Goal: Task Accomplishment & Management: Complete application form

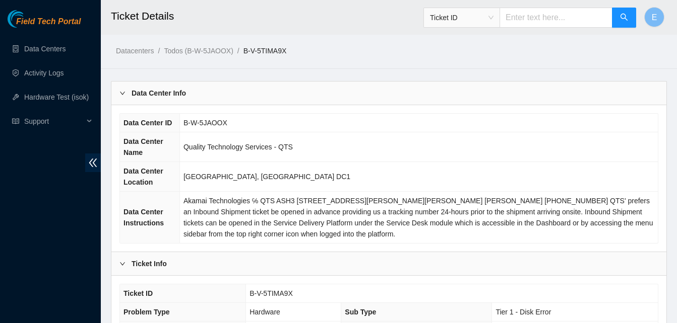
scroll to position [715, 0]
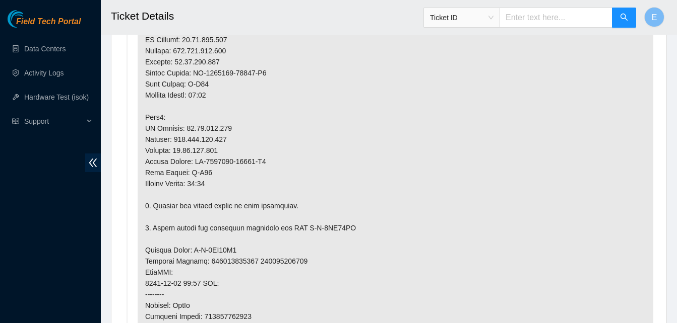
click at [596, 132] on p at bounding box center [395, 223] width 515 height 658
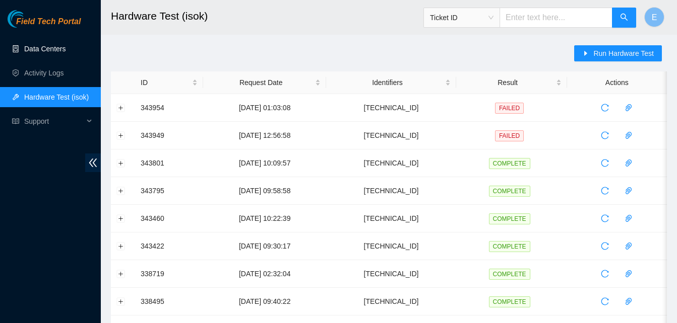
click at [54, 48] on link "Data Centers" at bounding box center [44, 49] width 41 height 8
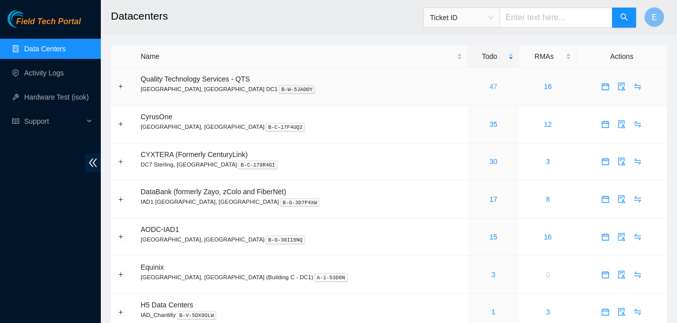
click at [489, 88] on link "47" at bounding box center [493, 87] width 8 height 8
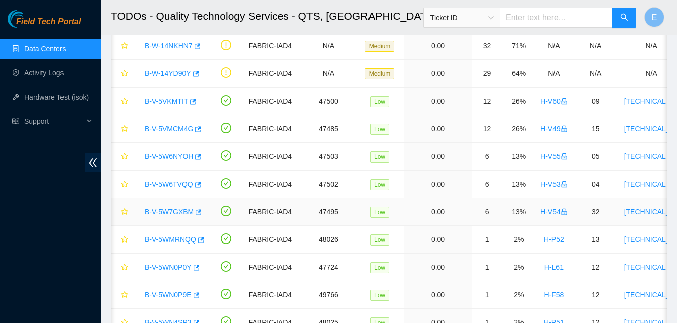
scroll to position [0, 11]
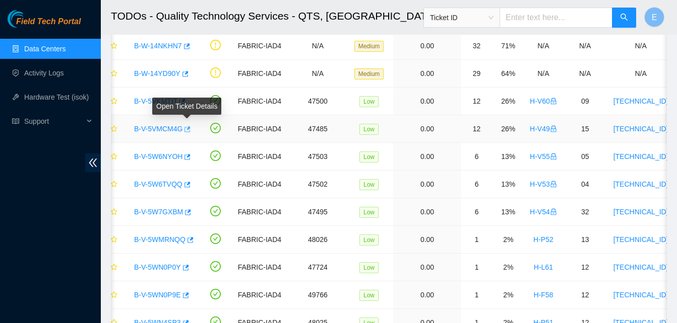
click at [186, 128] on icon "button" at bounding box center [186, 129] width 7 height 7
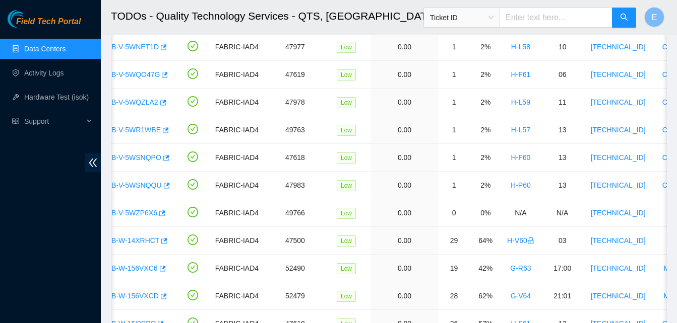
scroll to position [574, 0]
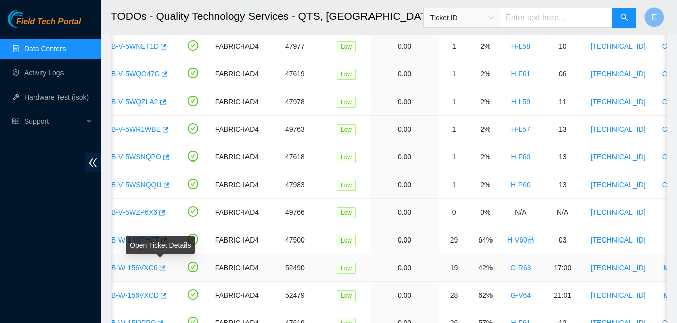
click at [163, 268] on icon "button" at bounding box center [161, 268] width 7 height 7
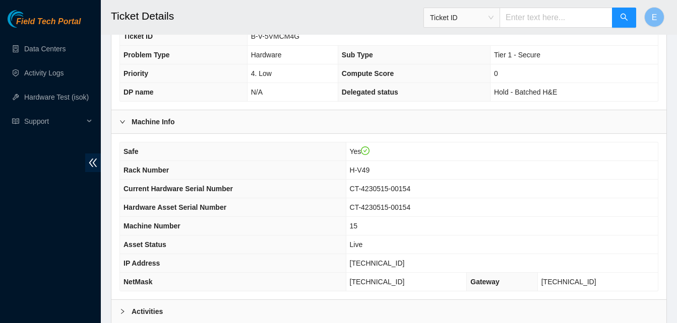
scroll to position [360, 0]
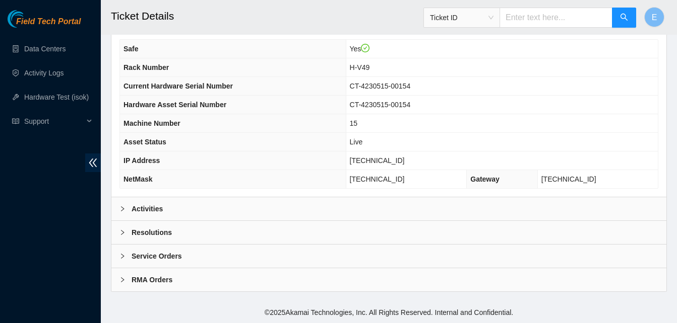
click at [146, 211] on b "Activities" at bounding box center [146, 209] width 31 height 11
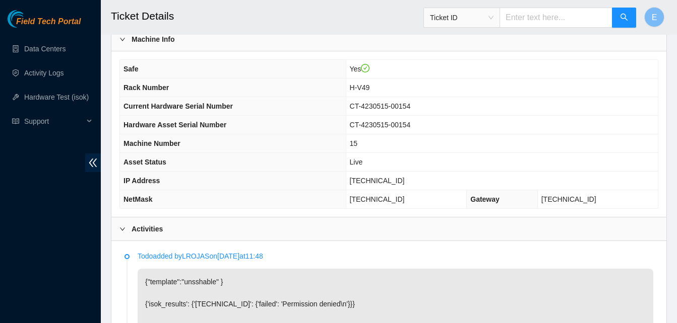
scroll to position [340, 0]
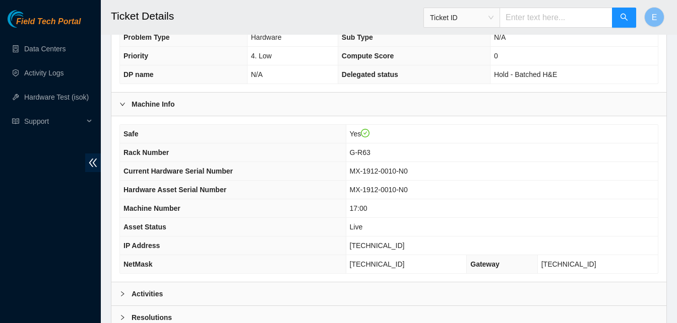
scroll to position [360, 0]
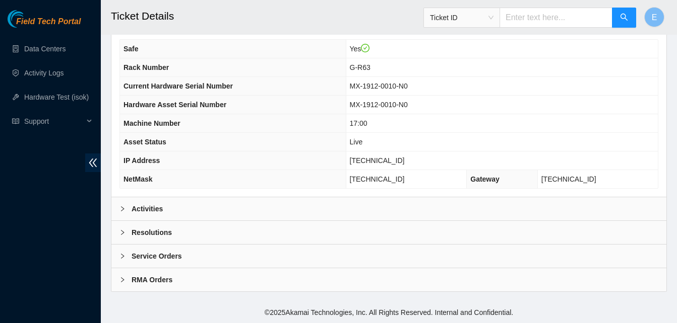
click at [148, 207] on b "Activities" at bounding box center [146, 209] width 31 height 11
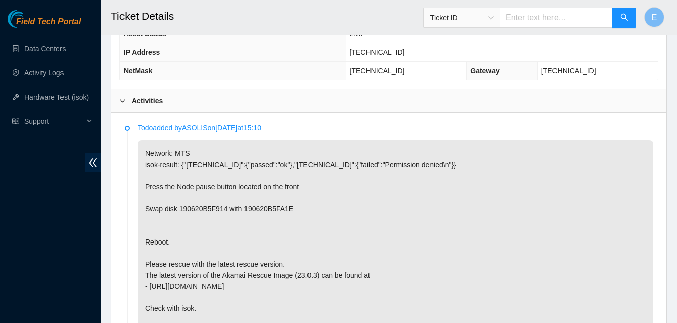
scroll to position [468, 0]
drag, startPoint x: 367, startPoint y: 54, endPoint x: 415, endPoint y: 60, distance: 47.8
click at [415, 60] on td "23.199.252.20" at bounding box center [502, 53] width 312 height 19
copy span "[TECHNICAL_ID]"
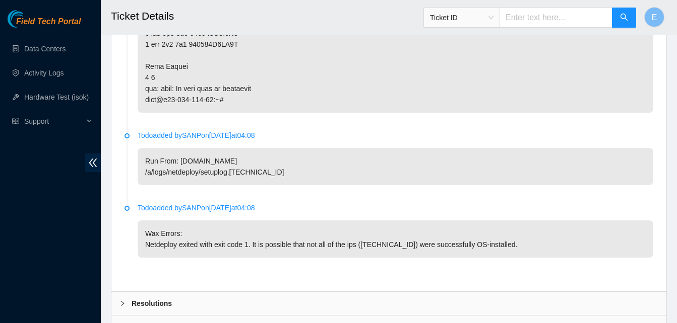
scroll to position [1165, 0]
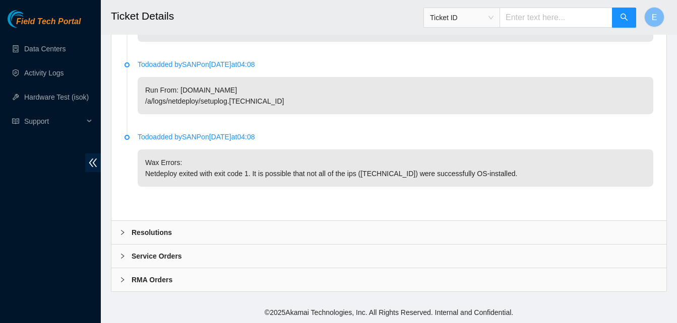
click at [145, 234] on b "Resolutions" at bounding box center [151, 232] width 40 height 11
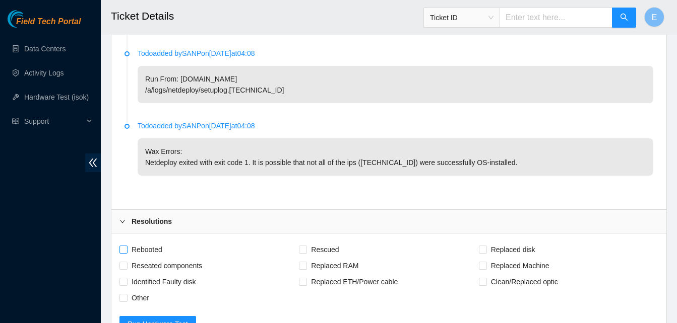
click at [124, 253] on input "Rebooted" at bounding box center [122, 249] width 7 height 7
checkbox input "true"
click at [124, 269] on input "Reseated components" at bounding box center [122, 265] width 7 height 7
checkbox input "true"
click at [304, 253] on input "Rescued" at bounding box center [302, 249] width 7 height 7
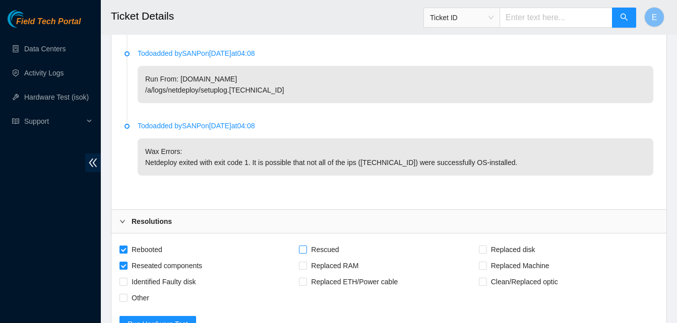
checkbox input "true"
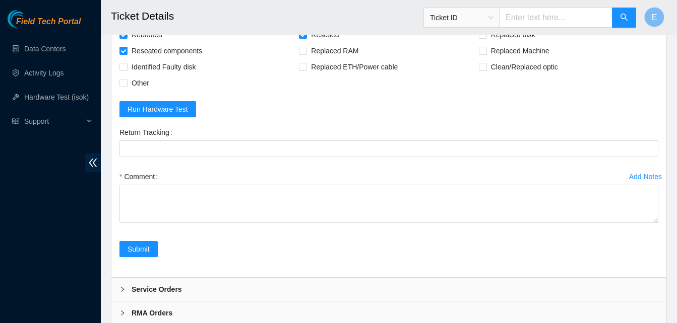
scroll to position [1390, 0]
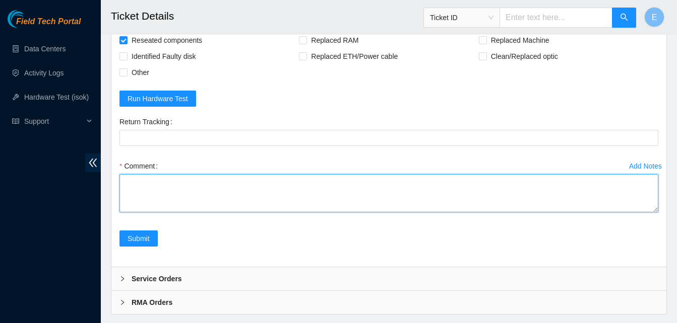
click at [134, 190] on textarea "Comment" at bounding box center [388, 193] width 539 height 38
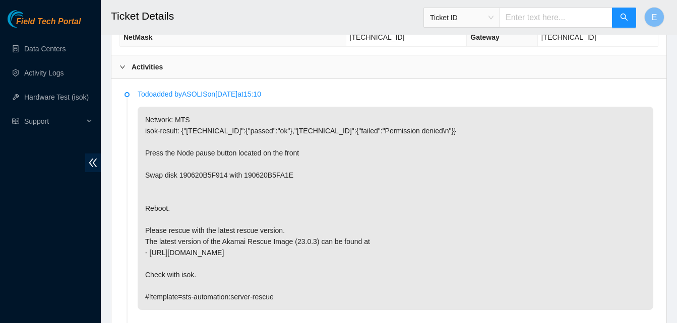
scroll to position [502, 0]
drag, startPoint x: 178, startPoint y: 177, endPoint x: 287, endPoint y: 178, distance: 108.3
click at [287, 178] on p "Network: MTS isok-result: {"23.199.252.21":{"passed":"ok"},"23.199.252.20":{"fa…" at bounding box center [395, 209] width 515 height 204
copy p "190620B5F914 with 190620B5FA1E"
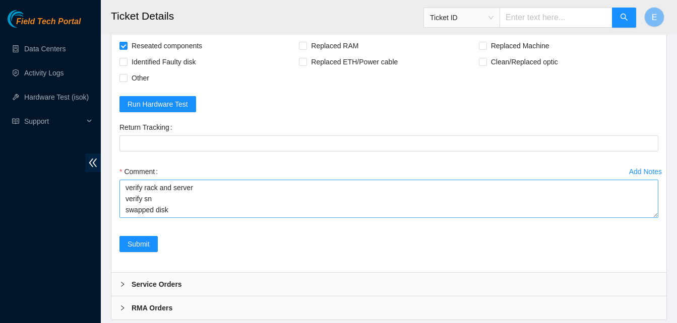
scroll to position [1387, 0]
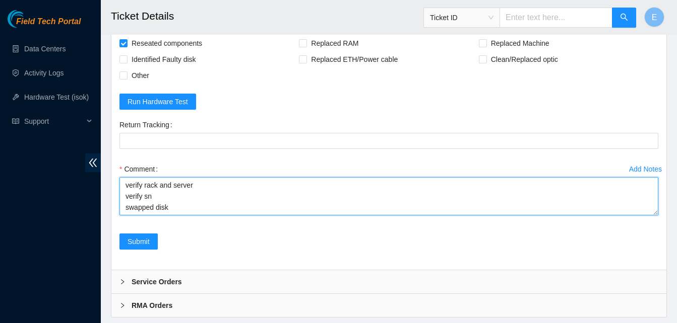
click at [172, 216] on textarea "verify rack and server verify sn swapped disk" at bounding box center [388, 196] width 539 height 38
paste textarea "190620B5F914 with 190620B5FA1E"
click at [124, 211] on textarea "verify rack and server verify sn swapped disks 190620B5F914 with 190620B5FA1E" at bounding box center [388, 196] width 539 height 38
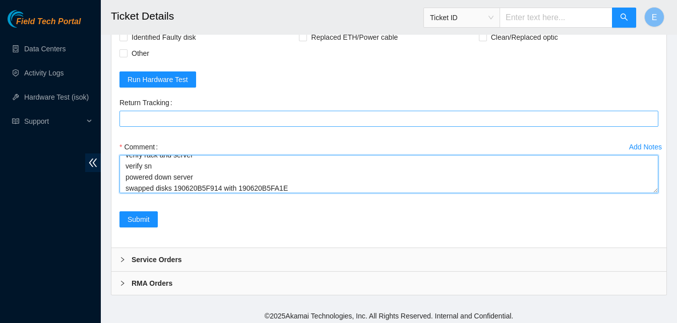
scroll to position [1424, 0]
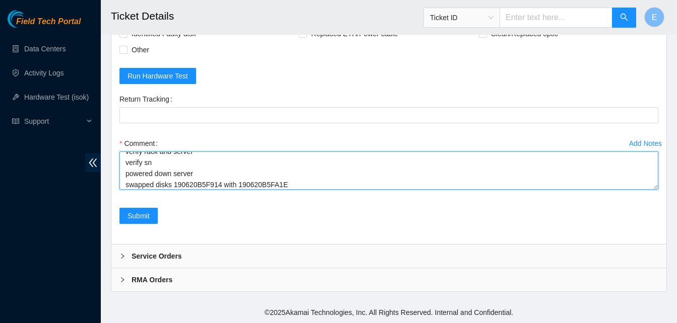
click at [290, 187] on textarea "verify rack and server verify sn powered down server swapped disks 190620B5F914…" at bounding box center [388, 171] width 539 height 38
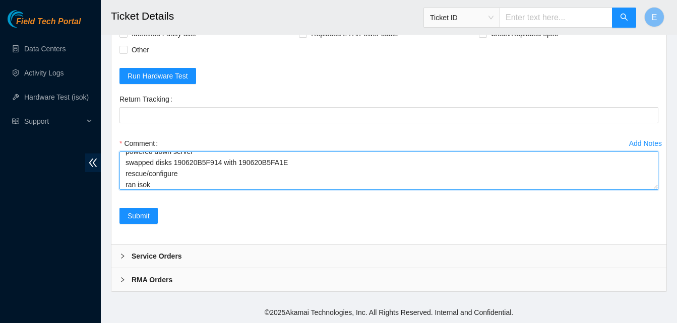
scroll to position [41, 0]
paste textarea "344015 30-09-2025 02:54:39 23.199.252.20 COMPLETE Result Detail Message Ticket …"
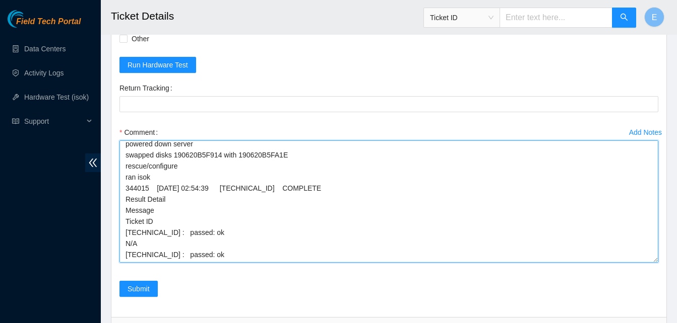
scroll to position [24, 0]
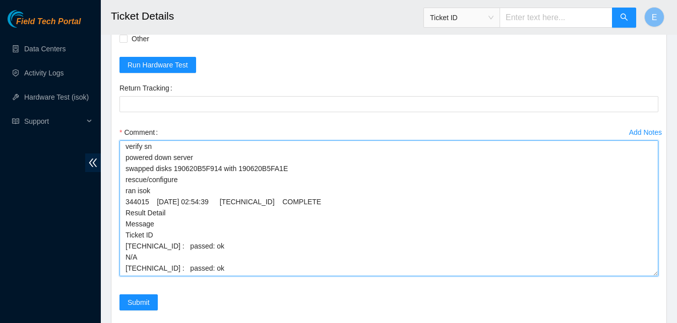
drag, startPoint x: 655, startPoint y: 187, endPoint x: 651, endPoint y: 285, distance: 97.8
click at [651, 277] on textarea "verify rack and server verify sn powered down server swapped disks 190620B5F914…" at bounding box center [388, 209] width 539 height 136
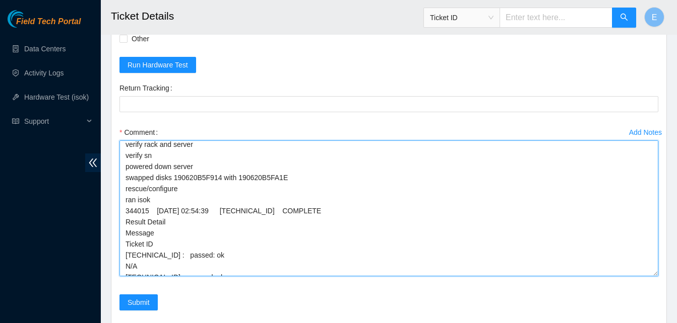
scroll to position [0, 0]
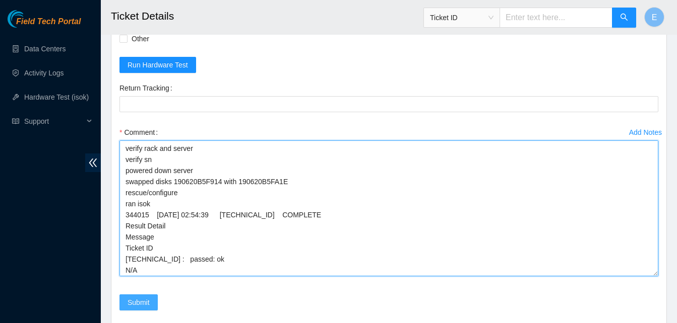
type textarea "verify rack and server verify sn powered down server swapped disks 190620B5F914…"
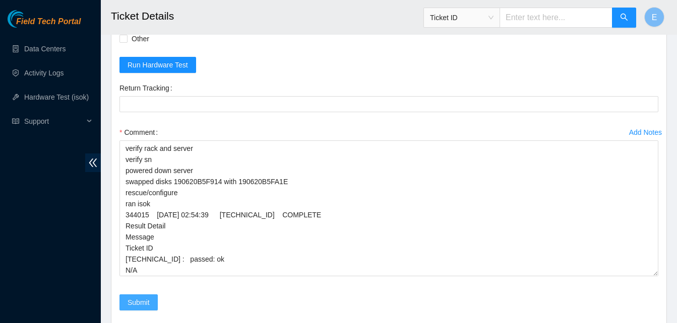
click at [144, 308] on span "Submit" at bounding box center [138, 302] width 22 height 11
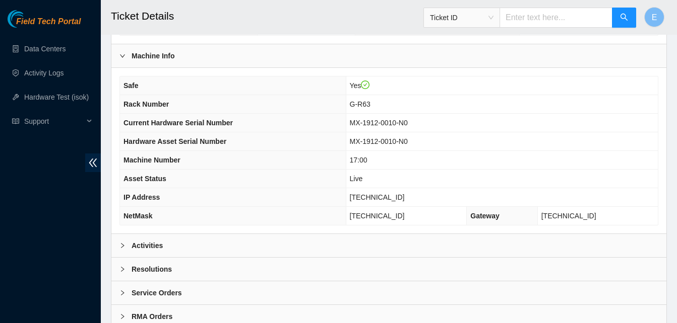
scroll to position [360, 0]
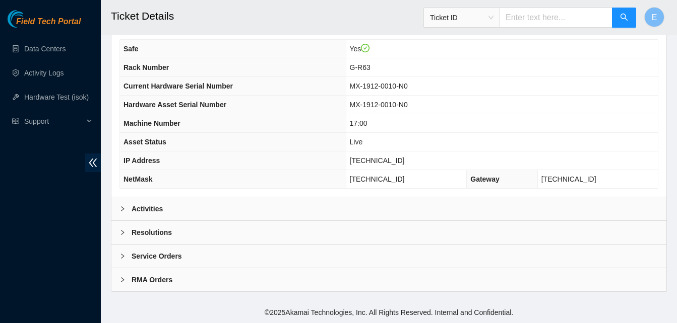
click at [147, 209] on b "Activities" at bounding box center [146, 209] width 31 height 11
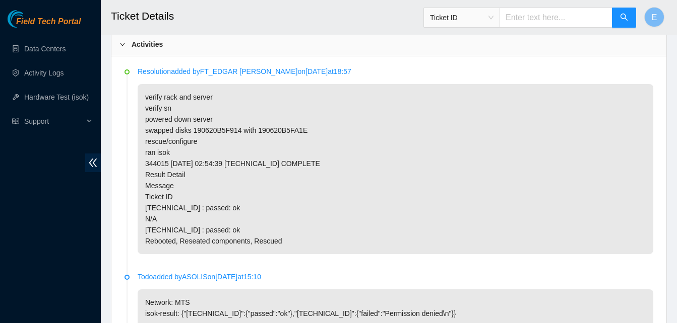
scroll to position [525, 0]
click at [205, 143] on p "verify rack and server verify sn powered down server swapped disks 190620B5F914…" at bounding box center [395, 169] width 515 height 170
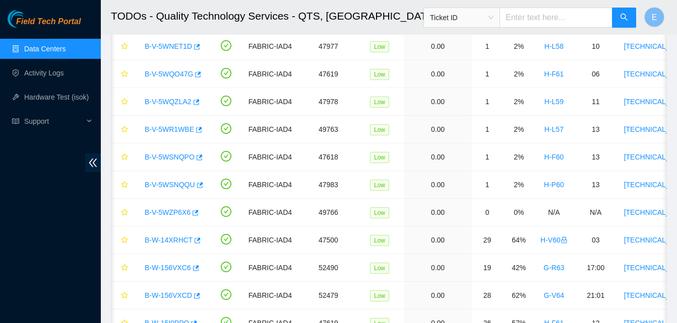
scroll to position [0, 33]
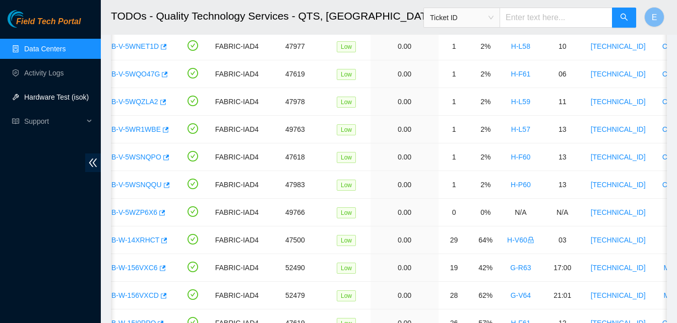
click at [52, 98] on link "Hardware Test (isok)" at bounding box center [56, 97] width 64 height 8
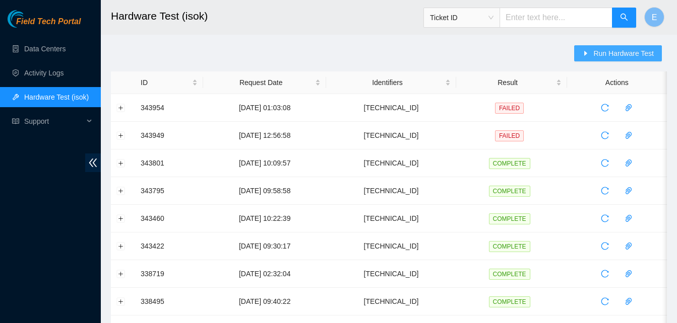
click at [606, 51] on span "Run Hardware Test" at bounding box center [623, 53] width 60 height 11
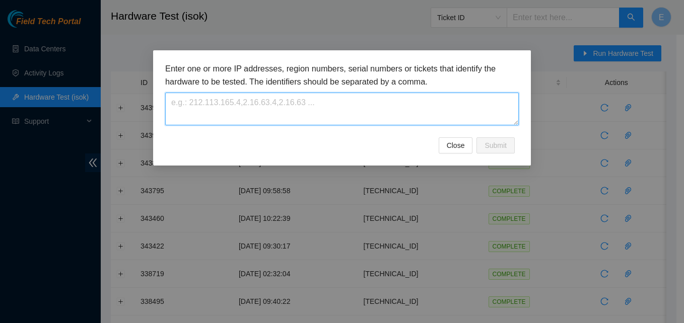
click at [290, 111] on textarea at bounding box center [342, 109] width 354 height 33
paste textarea "[TECHNICAL_ID]"
type textarea "[TECHNICAL_ID]"
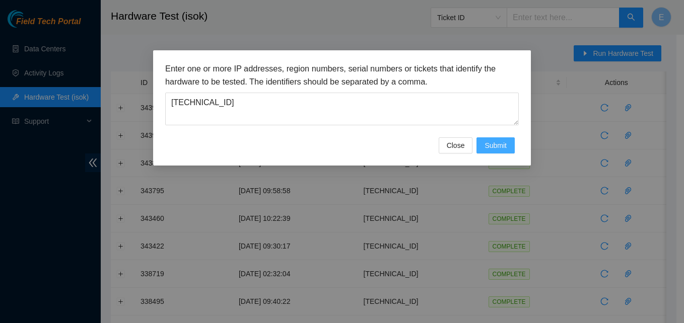
click at [489, 144] on span "Submit" at bounding box center [496, 145] width 22 height 11
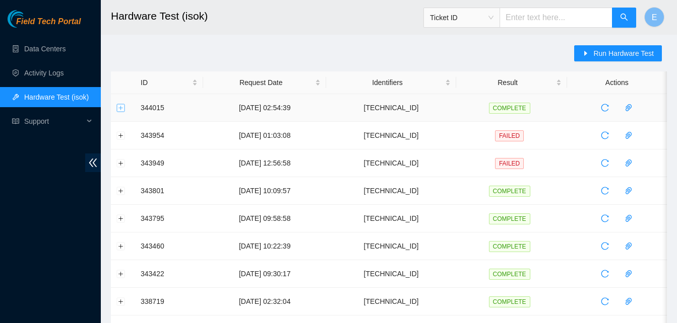
click at [119, 110] on button "Expand row" at bounding box center [121, 108] width 8 height 8
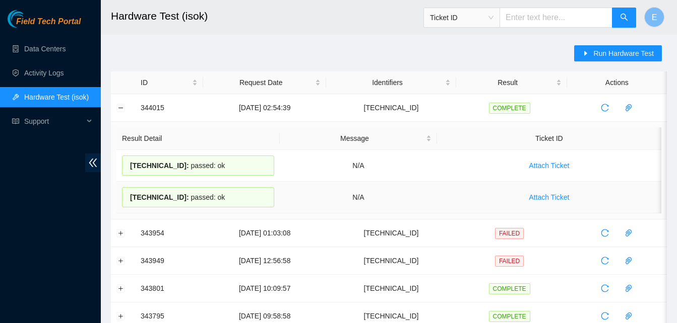
drag, startPoint x: 141, startPoint y: 108, endPoint x: 222, endPoint y: 192, distance: 116.9
copy tbody "344015 30-09-2025 02:54:39 23.199.252.20 COMPLETE Result Detail Message Ticket …"
click at [124, 111] on button "Collapse row" at bounding box center [121, 108] width 8 height 8
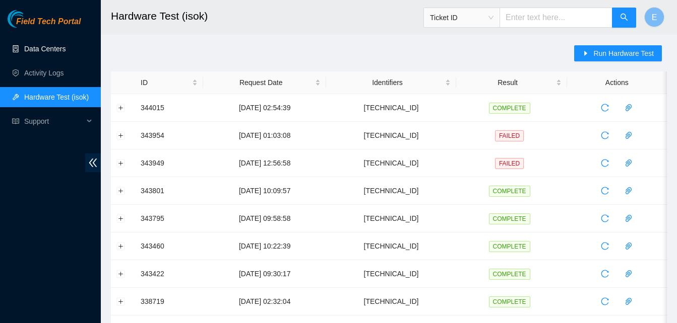
click at [49, 50] on link "Data Centers" at bounding box center [44, 49] width 41 height 8
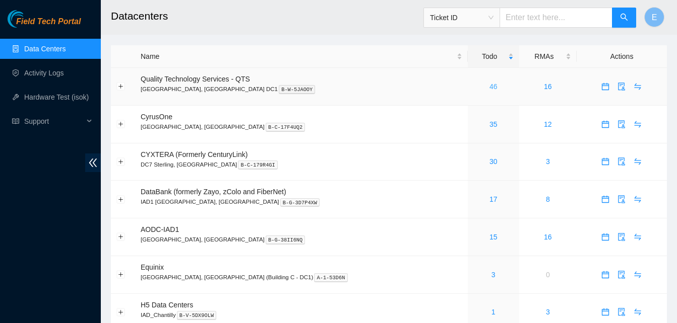
click at [489, 86] on link "46" at bounding box center [493, 87] width 8 height 8
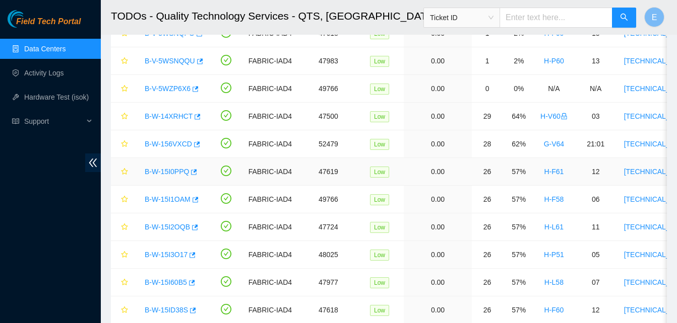
scroll to position [699, 0]
click at [196, 143] on icon "button" at bounding box center [197, 144] width 6 height 6
click at [46, 99] on link "Hardware Test (isok)" at bounding box center [56, 97] width 64 height 8
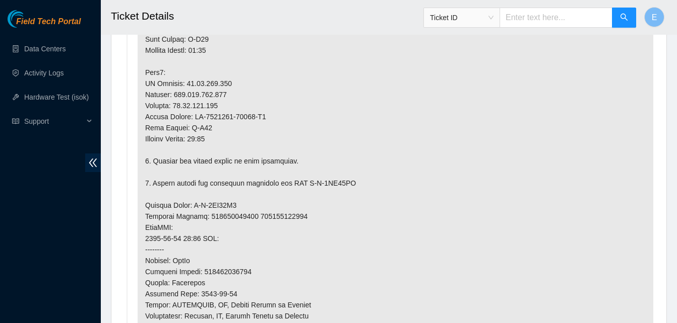
scroll to position [783, 0]
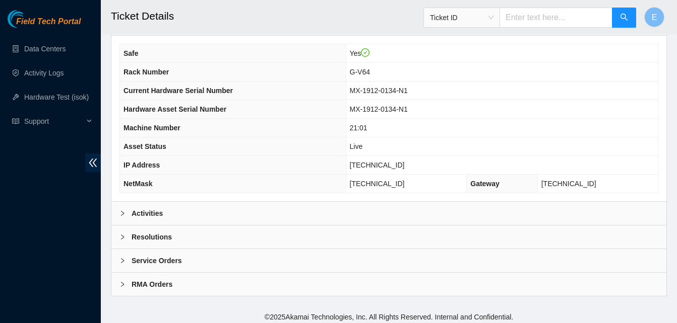
scroll to position [360, 0]
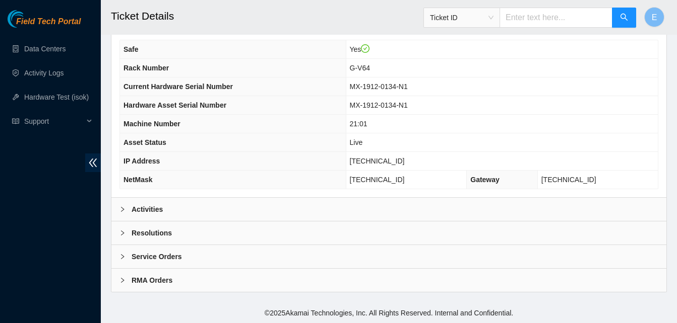
click at [160, 206] on b "Activities" at bounding box center [146, 209] width 31 height 11
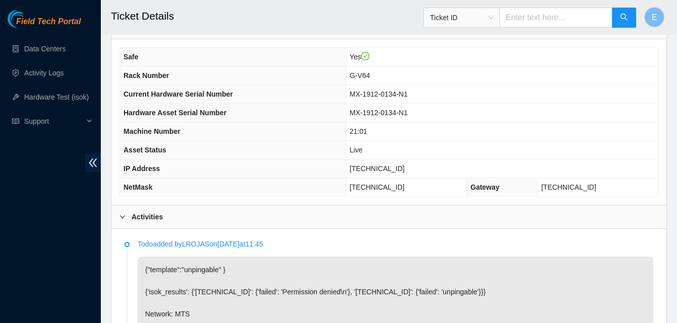
scroll to position [351, 0]
drag, startPoint x: 361, startPoint y: 169, endPoint x: 412, endPoint y: 172, distance: 50.9
click at [412, 172] on td "23.199.252.173" at bounding box center [502, 170] width 312 height 19
copy span "23.199.252.173"
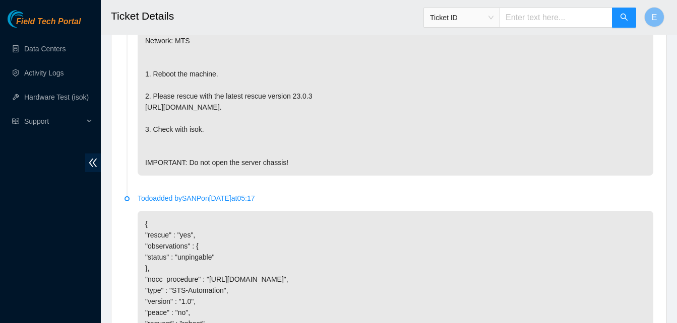
scroll to position [820, 0]
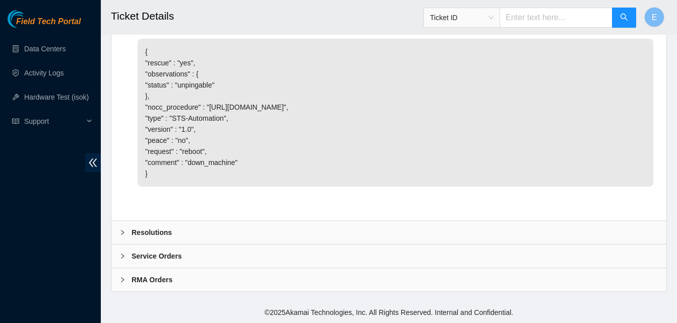
click at [156, 231] on b "Resolutions" at bounding box center [151, 232] width 40 height 11
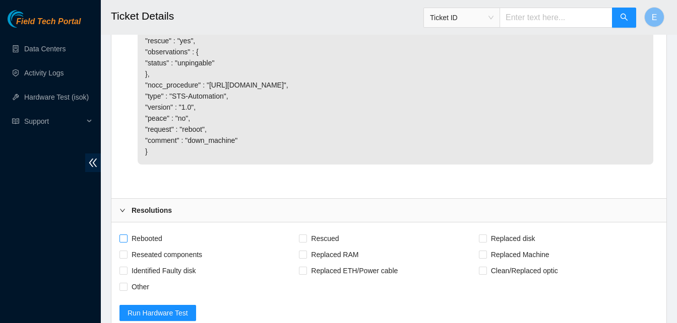
click at [120, 242] on input "Rebooted" at bounding box center [122, 238] width 7 height 7
checkbox input "true"
click at [307, 243] on span at bounding box center [303, 239] width 8 height 8
click at [306, 242] on input "Rescued" at bounding box center [302, 238] width 7 height 7
checkbox input "true"
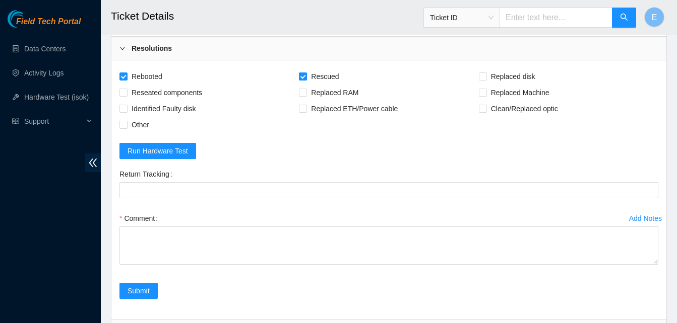
scroll to position [983, 0]
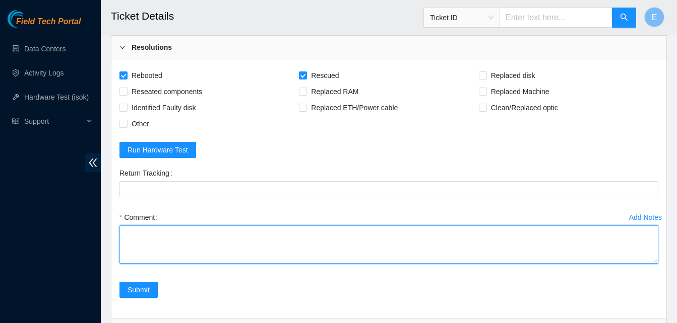
click at [153, 264] on textarea "Comment" at bounding box center [388, 245] width 539 height 38
click at [211, 264] on textarea "verify rack and server verify sn powered server down" at bounding box center [388, 245] width 539 height 38
paste textarea "344026 30-09-2025 03:19:52 23.199.252.173 FAILED Result Detail Message Ticket I…"
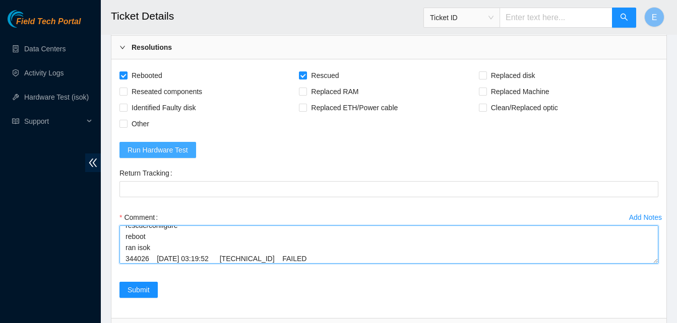
scroll to position [163, 0]
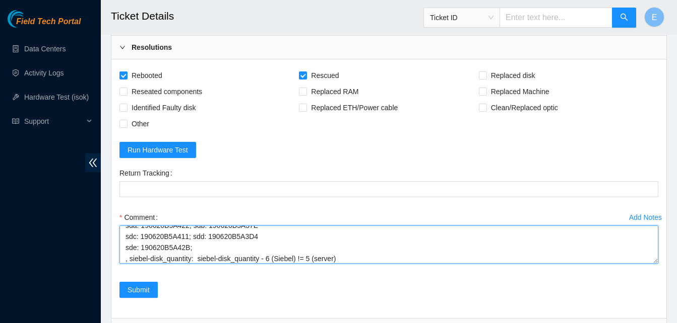
type textarea "verify rack and server verify sn powered server down rescue/configure reboot ra…"
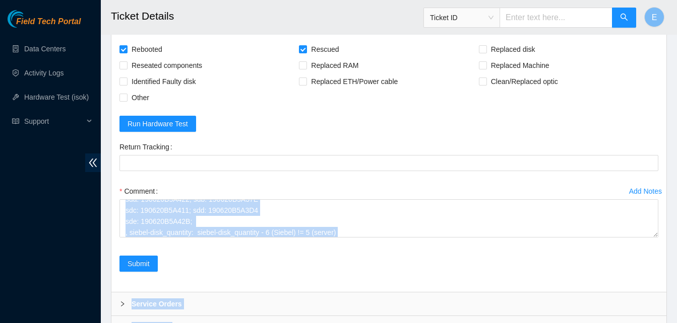
drag, startPoint x: 656, startPoint y: 302, endPoint x: 656, endPoint y: 319, distance: 17.1
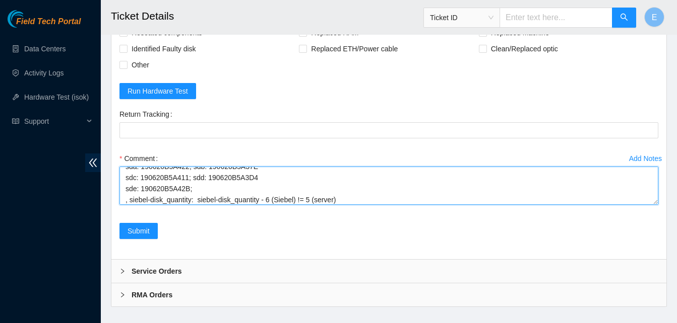
drag, startPoint x: 656, startPoint y: 319, endPoint x: 656, endPoint y: 281, distance: 38.8
click at [656, 259] on div "Rebooted Rescued Replaced disk Reseated components Replaced RAM Replaced Machin…" at bounding box center [388, 130] width 555 height 259
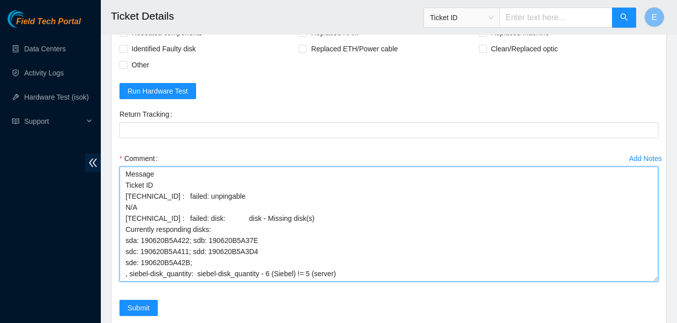
scroll to position [89, 0]
drag, startPoint x: 656, startPoint y: 224, endPoint x: 668, endPoint y: 301, distance: 78.5
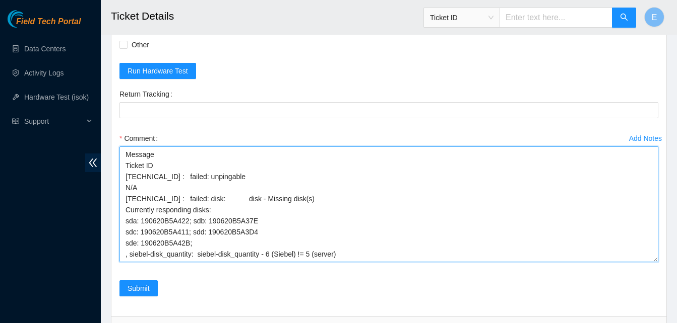
scroll to position [1083, 0]
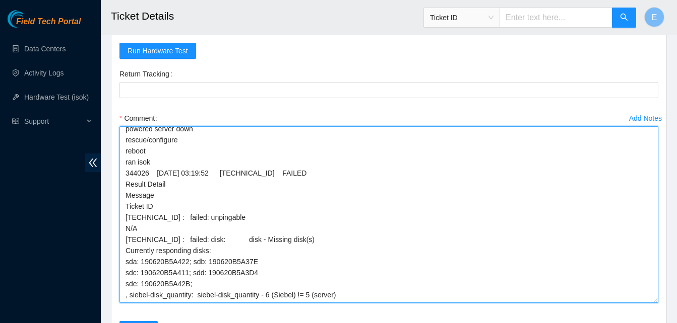
drag, startPoint x: 653, startPoint y: 262, endPoint x: 659, endPoint y: 323, distance: 61.3
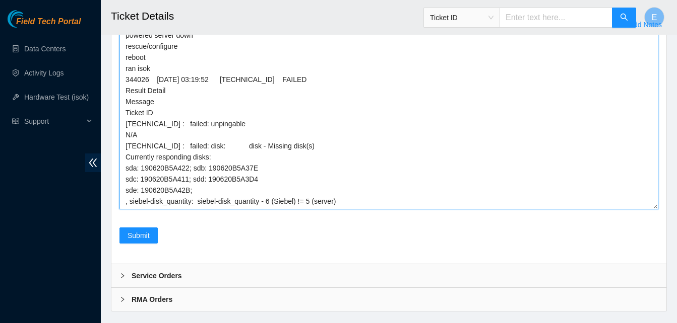
scroll to position [1177, 0]
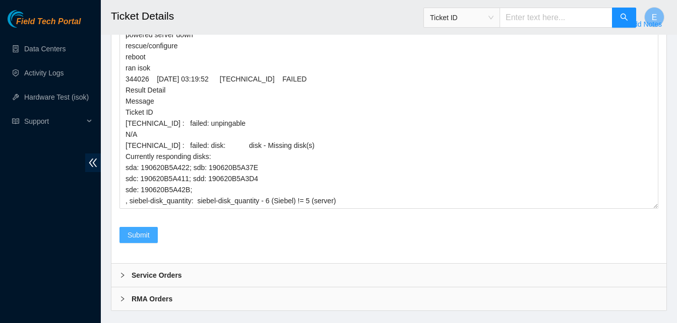
click at [134, 241] on span "Submit" at bounding box center [138, 235] width 22 height 11
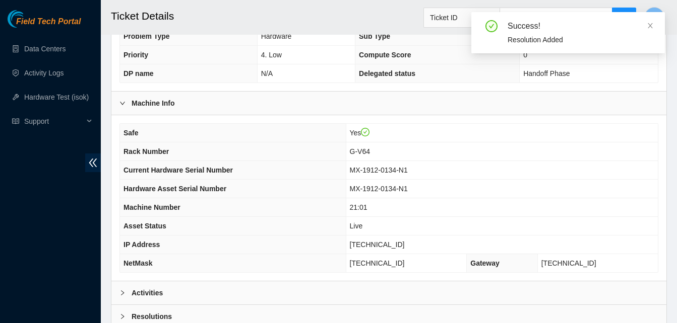
scroll to position [360, 0]
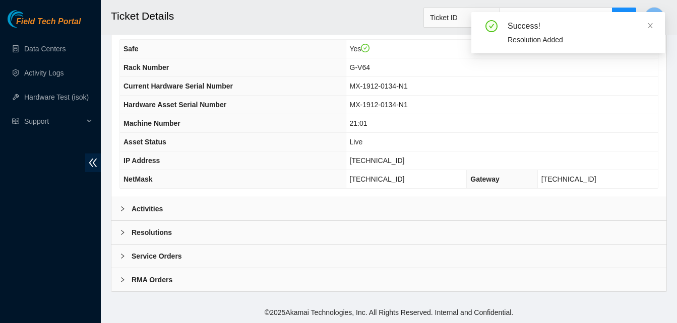
click at [142, 210] on b "Activities" at bounding box center [146, 209] width 31 height 11
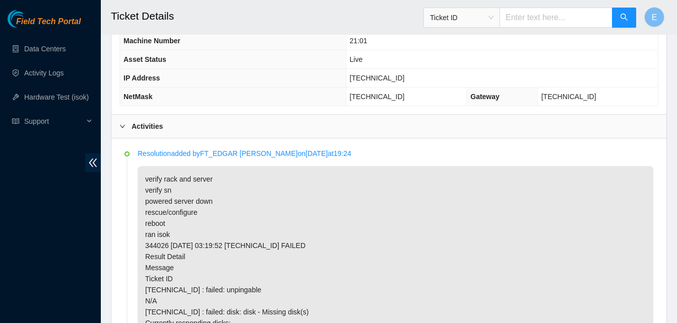
scroll to position [443, 0]
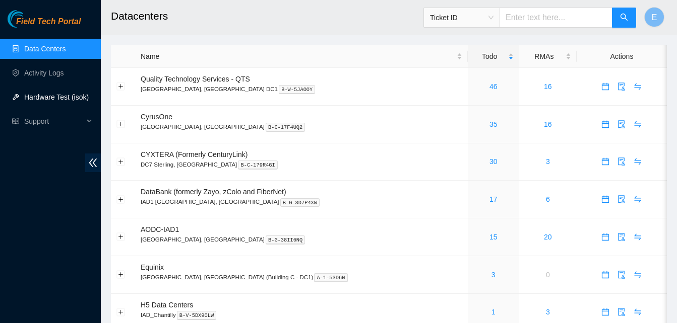
click at [53, 93] on link "Hardware Test (isok)" at bounding box center [56, 97] width 64 height 8
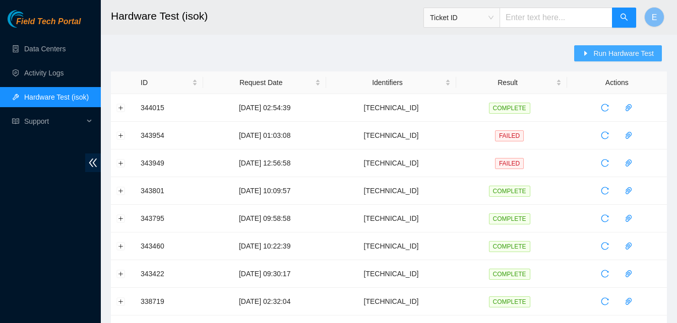
click at [611, 53] on span "Run Hardware Test" at bounding box center [623, 53] width 60 height 11
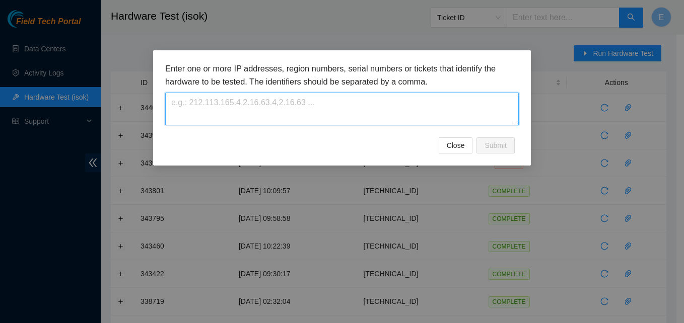
click at [285, 116] on textarea at bounding box center [342, 109] width 354 height 33
paste textarea "[TECHNICAL_ID]"
type textarea "[TECHNICAL_ID]"
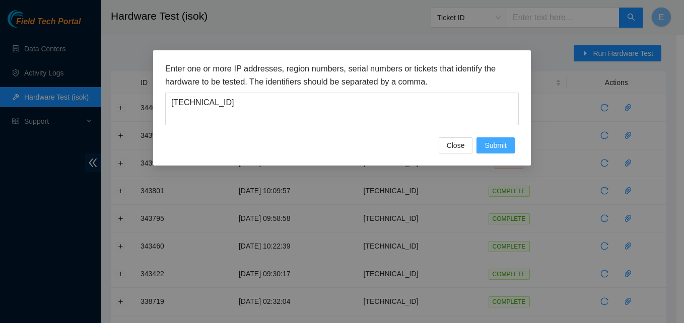
click at [482, 143] on button "Submit" at bounding box center [496, 146] width 38 height 16
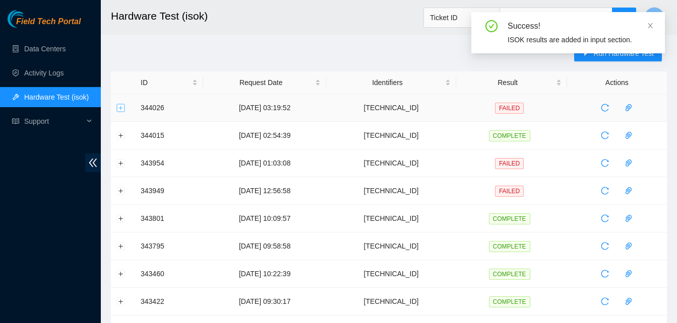
click at [122, 109] on button "Expand row" at bounding box center [121, 108] width 8 height 8
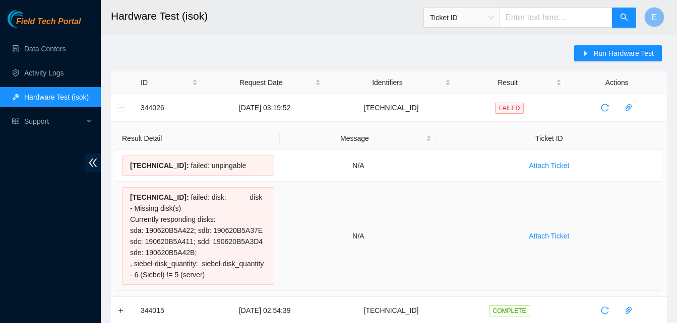
drag, startPoint x: 138, startPoint y: 109, endPoint x: 236, endPoint y: 273, distance: 191.2
click at [236, 273] on div "23.199.252.172 : failed: disk: disk - Missing disk(s) Currently responding disk…" at bounding box center [198, 236] width 152 height 98
drag, startPoint x: 140, startPoint y: 109, endPoint x: 232, endPoint y: 274, distance: 188.5
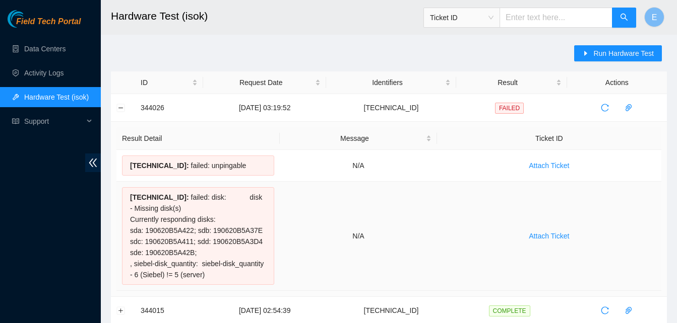
copy tbody "344026 30-09-2025 03:19:52 23.199.252.173 FAILED Result Detail Message Ticket I…"
click at [49, 45] on link "Data Centers" at bounding box center [44, 49] width 41 height 8
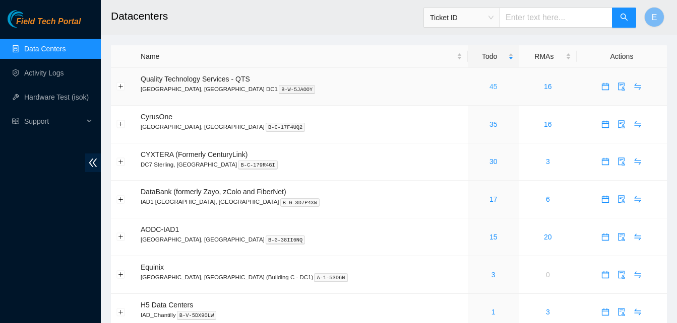
click at [489, 88] on link "45" at bounding box center [493, 87] width 8 height 8
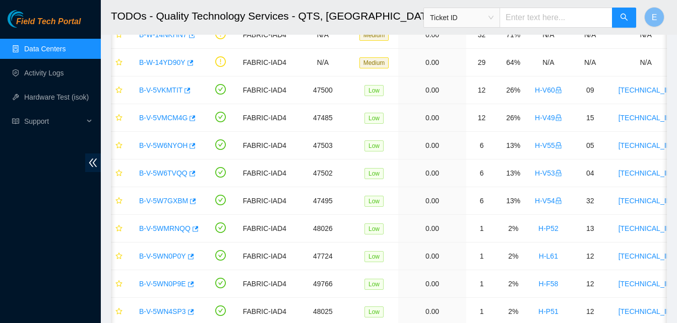
scroll to position [282, 0]
click at [193, 229] on icon "button" at bounding box center [194, 228] width 7 height 7
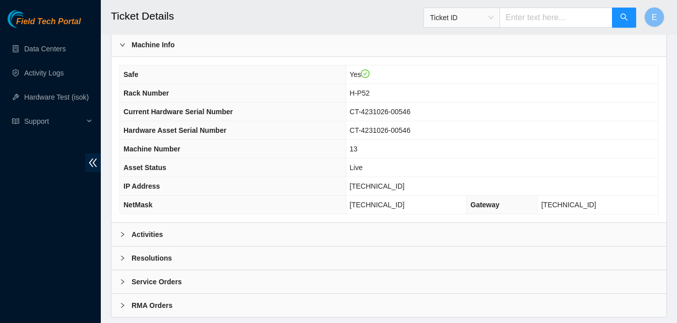
scroll to position [336, 0]
click at [155, 234] on b "Activities" at bounding box center [146, 233] width 31 height 11
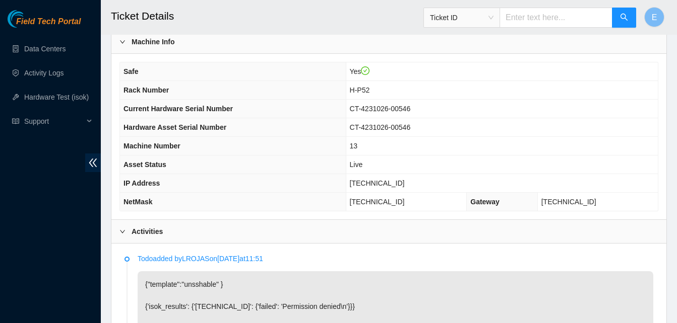
scroll to position [337, 0]
drag, startPoint x: 363, startPoint y: 185, endPoint x: 412, endPoint y: 187, distance: 48.9
click at [412, 187] on td "[TECHNICAL_ID]" at bounding box center [502, 184] width 312 height 19
copy span "[TECHNICAL_ID]"
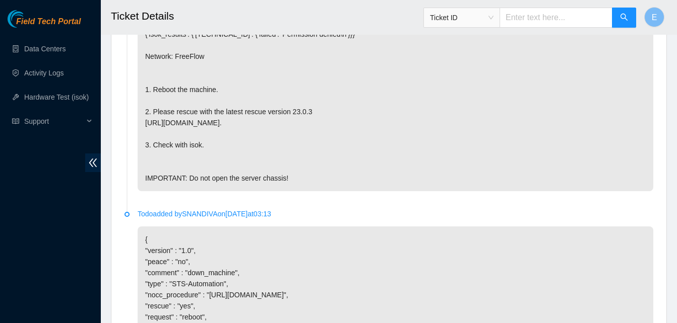
scroll to position [820, 0]
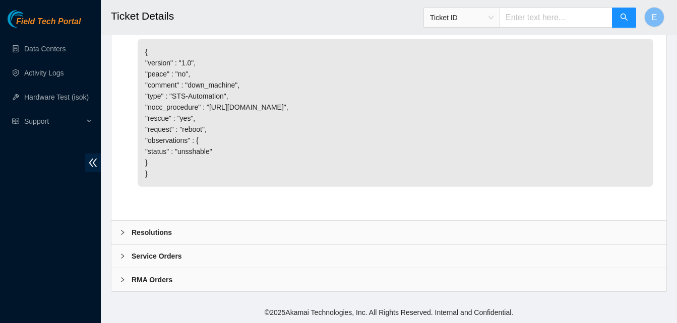
click at [148, 228] on b "Resolutions" at bounding box center [151, 232] width 40 height 11
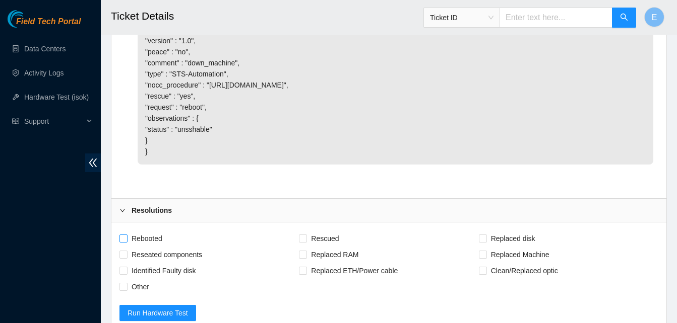
click at [128, 247] on span "Rebooted" at bounding box center [146, 239] width 39 height 16
click at [126, 242] on input "Rebooted" at bounding box center [122, 238] width 7 height 7
checkbox input "true"
click at [302, 242] on input "Rescued" at bounding box center [302, 238] width 7 height 7
checkbox input "true"
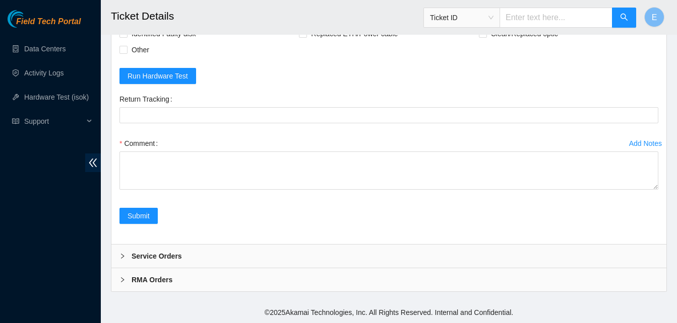
scroll to position [1080, 0]
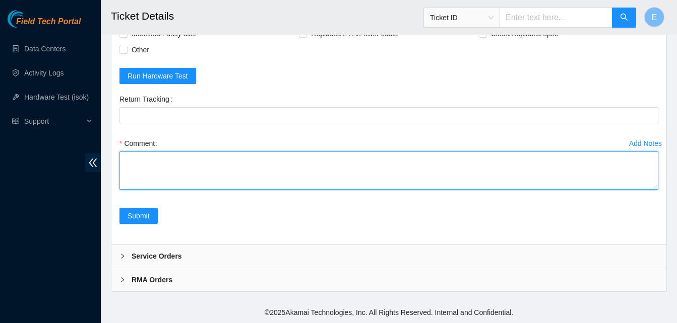
click at [139, 174] on textarea "Comment" at bounding box center [388, 171] width 539 height 38
paste textarea "344059 30-09-2025 03:58:33 23.54.205.240 COMPLETE Result Detail Message Ticket …"
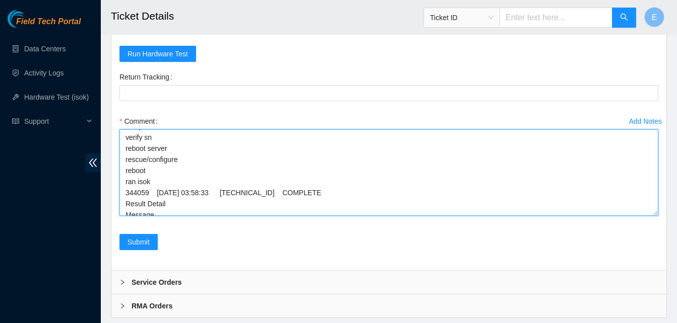
scroll to position [0, 0]
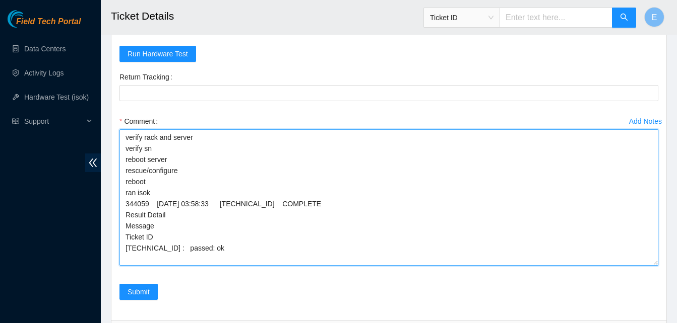
drag, startPoint x: 655, startPoint y: 188, endPoint x: 650, endPoint y: 286, distance: 98.4
click at [650, 266] on textarea "verify rack and server verify sn reboot server rescue/configure reboot ran isok…" at bounding box center [388, 197] width 539 height 137
type textarea "verify rack and server verify sn reboot server rescue/configure reboot ran isok…"
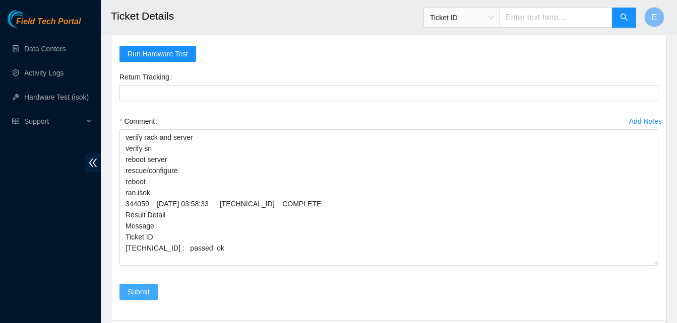
click at [134, 298] on span "Submit" at bounding box center [138, 292] width 22 height 11
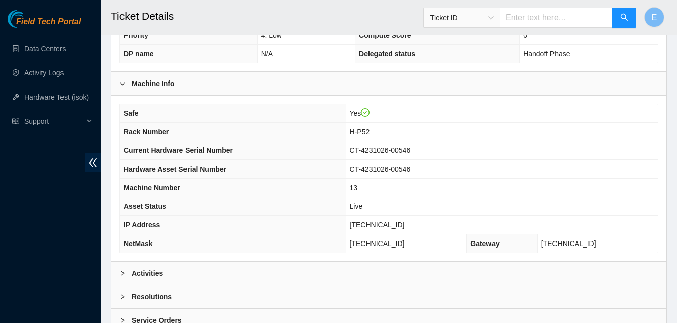
scroll to position [360, 0]
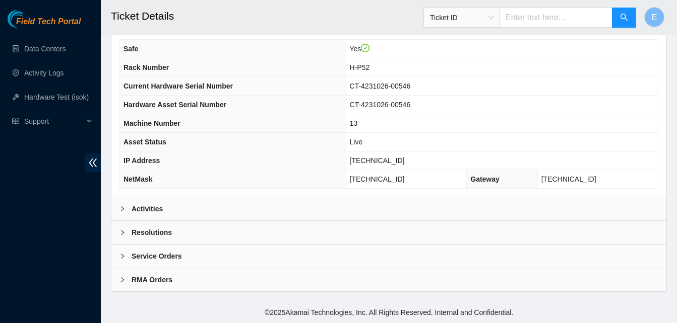
click at [152, 210] on b "Activities" at bounding box center [146, 209] width 31 height 11
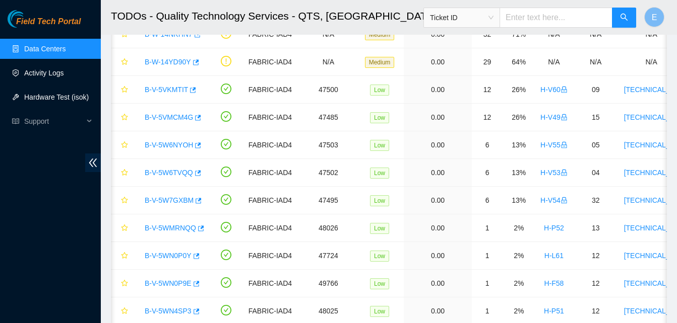
scroll to position [0, 6]
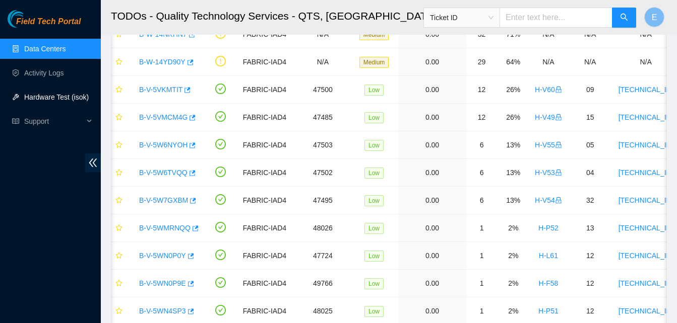
click at [44, 100] on link "Hardware Test (isok)" at bounding box center [56, 97] width 64 height 8
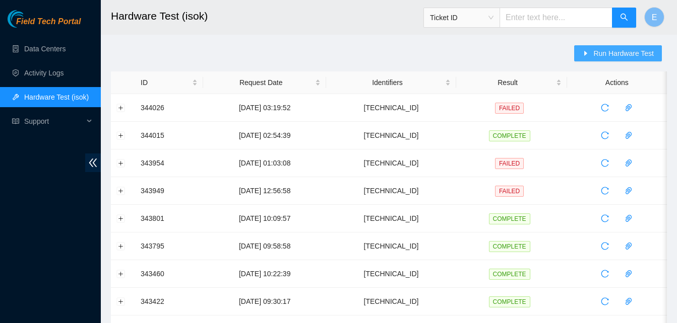
click at [600, 49] on span "Run Hardware Test" at bounding box center [623, 53] width 60 height 11
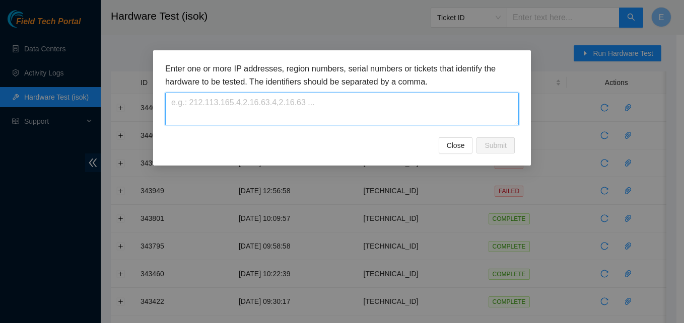
click at [346, 100] on textarea at bounding box center [342, 109] width 354 height 33
paste textarea "23.54.205.240"
type textarea "23.54.205.240"
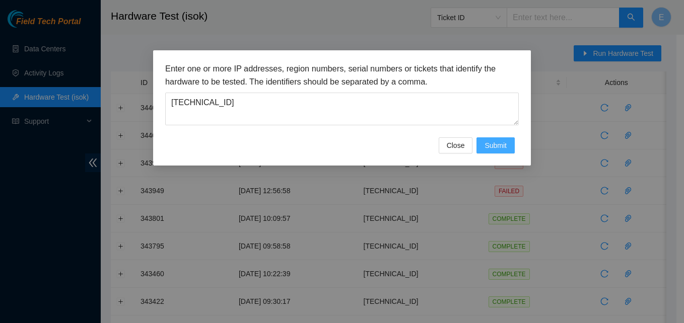
click at [489, 147] on span "Submit" at bounding box center [496, 145] width 22 height 11
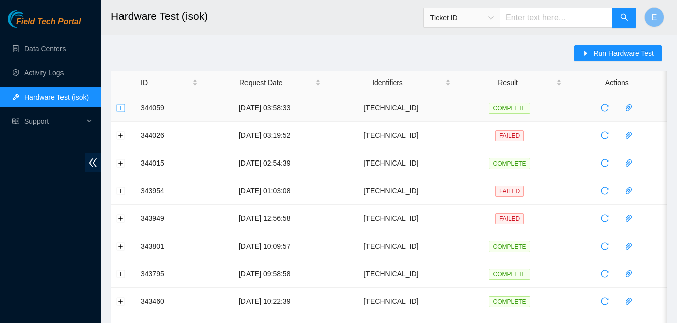
click at [119, 108] on button "Expand row" at bounding box center [121, 108] width 8 height 8
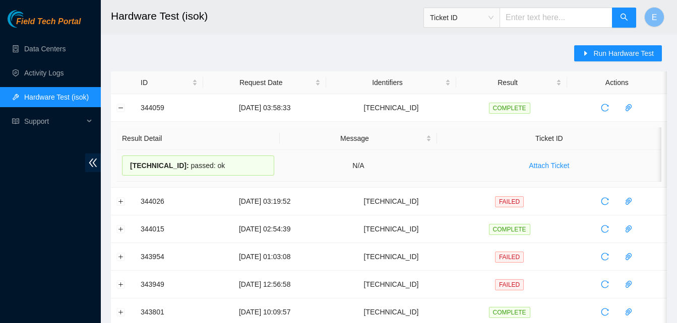
drag, startPoint x: 139, startPoint y: 108, endPoint x: 219, endPoint y: 159, distance: 94.2
copy tbody "344059 30-09-2025 03:58:33 23.54.205.240 COMPLETE Result Detail Message Ticket …"
click at [58, 47] on link "Data Centers" at bounding box center [44, 49] width 41 height 8
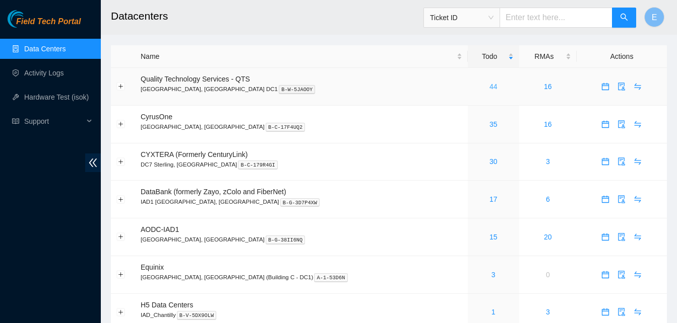
click at [489, 88] on link "44" at bounding box center [493, 87] width 8 height 8
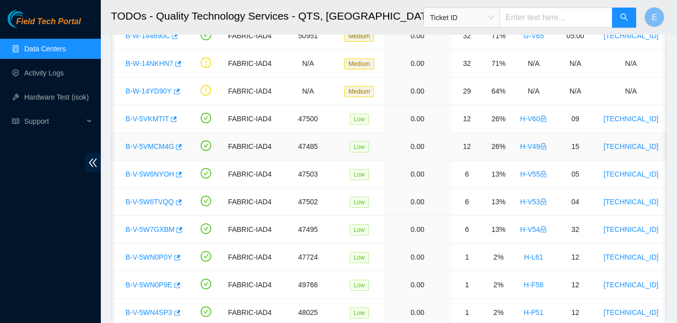
scroll to position [281, 0]
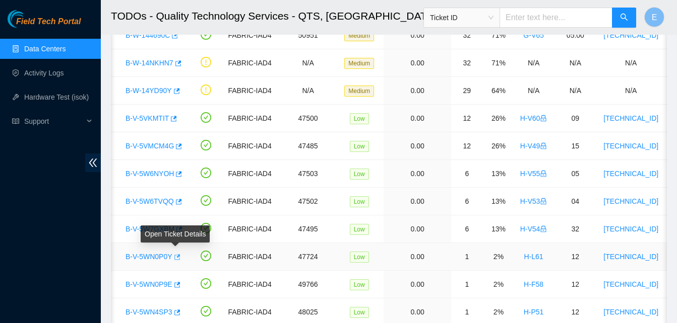
click at [177, 256] on icon "button" at bounding box center [177, 257] width 6 height 6
click at [63, 98] on link "Hardware Test (isok)" at bounding box center [56, 97] width 64 height 8
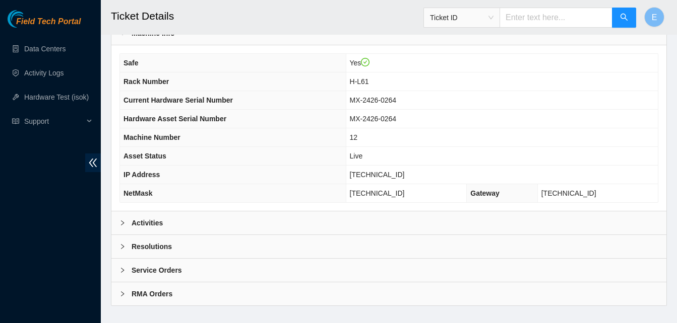
scroll to position [360, 0]
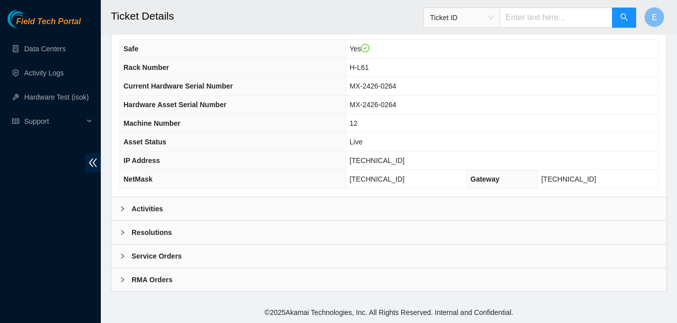
click at [142, 208] on b "Activities" at bounding box center [146, 209] width 31 height 11
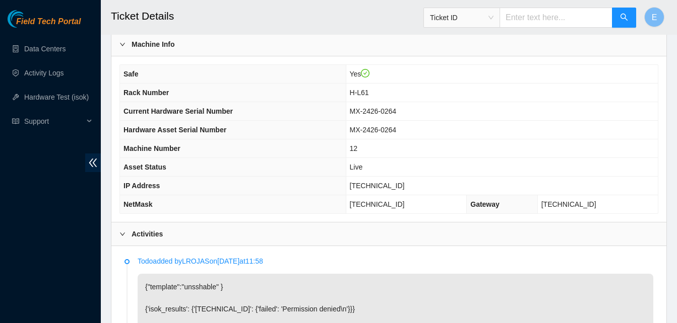
scroll to position [335, 0]
drag, startPoint x: 359, startPoint y: 187, endPoint x: 408, endPoint y: 191, distance: 49.0
click at [408, 191] on td "[TECHNICAL_ID]" at bounding box center [502, 186] width 312 height 19
copy span "[TECHNICAL_ID]"
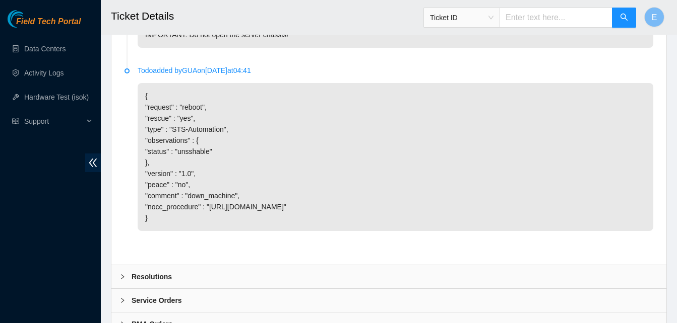
scroll to position [842, 0]
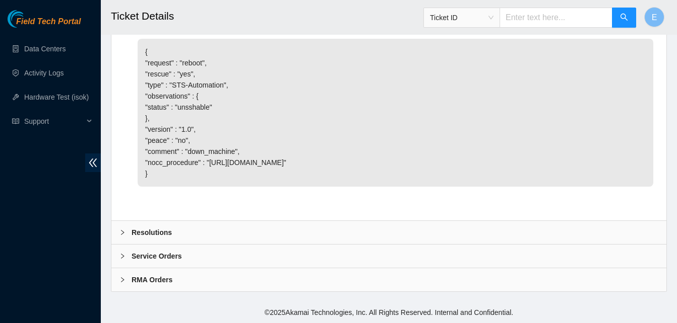
click at [160, 229] on b "Resolutions" at bounding box center [151, 232] width 40 height 11
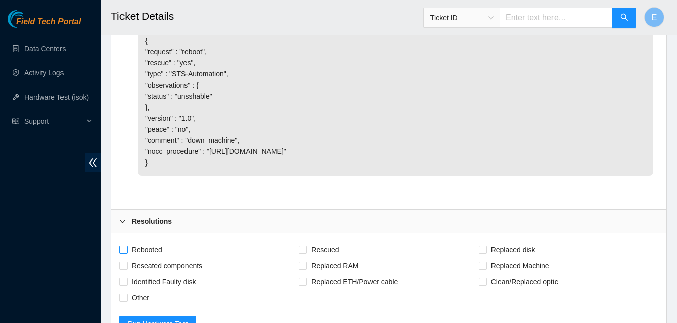
click at [124, 253] on input "Rebooted" at bounding box center [122, 249] width 7 height 7
checkbox input "true"
click at [127, 270] on span at bounding box center [123, 266] width 8 height 8
click at [126, 269] on input "Reseated components" at bounding box center [122, 265] width 7 height 7
checkbox input "true"
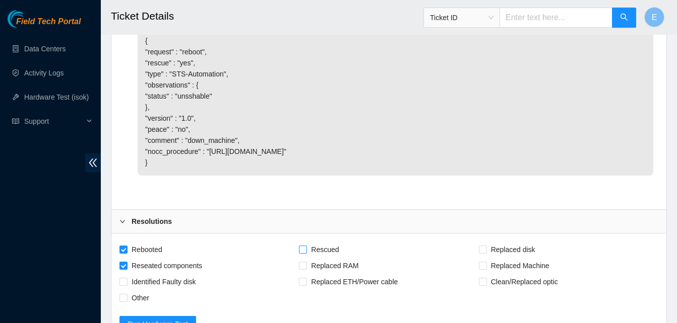
click at [305, 253] on input "Rescued" at bounding box center [302, 249] width 7 height 7
checkbox input "true"
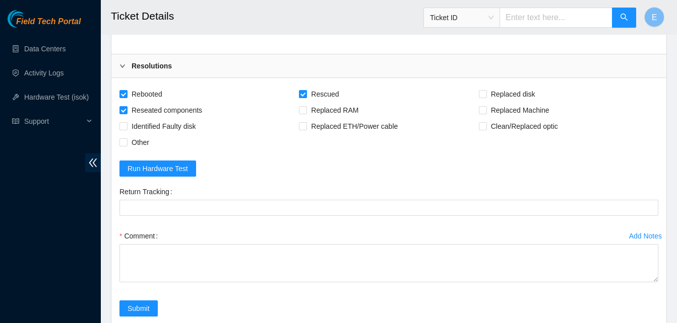
scroll to position [1102, 0]
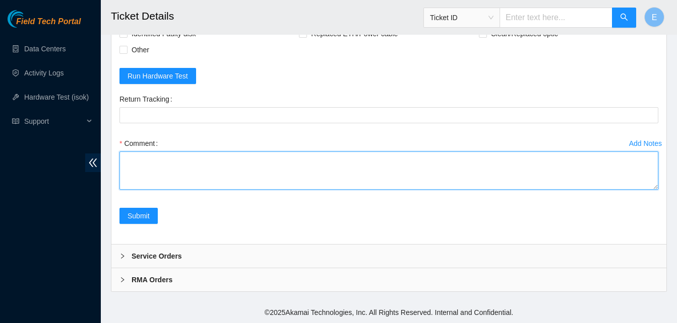
click at [170, 169] on textarea "Comment" at bounding box center [388, 171] width 539 height 38
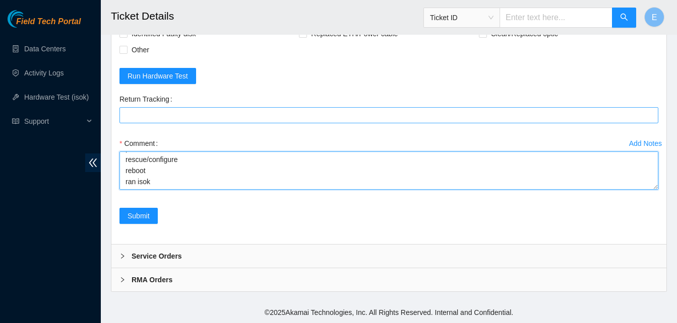
paste textarea "344074 30-09-2025 04:26:15 23.213.246.207 COMPLETE Result Detail Message Ticket…"
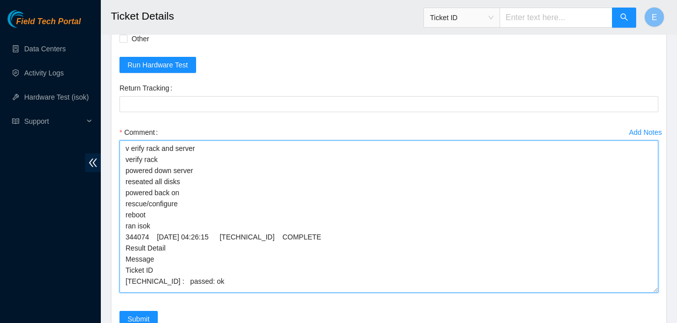
scroll to position [0, 0]
drag, startPoint x: 654, startPoint y: 187, endPoint x: 651, endPoint y: 315, distance: 128.0
click at [651, 293] on textarea "v erify rack and server verify rack powered down server reseated all disks powe…" at bounding box center [388, 217] width 539 height 153
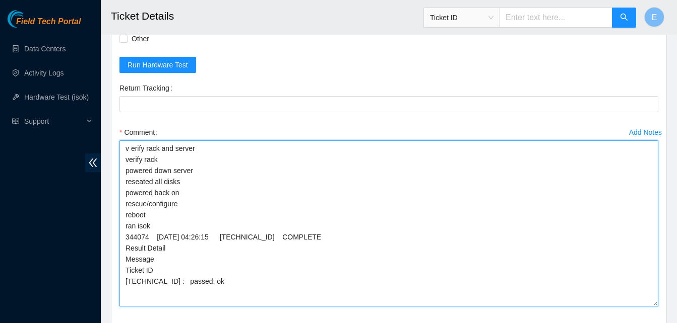
click at [129, 156] on textarea "v erify rack and server verify rack powered down server reseated all disks powe…" at bounding box center [388, 224] width 539 height 166
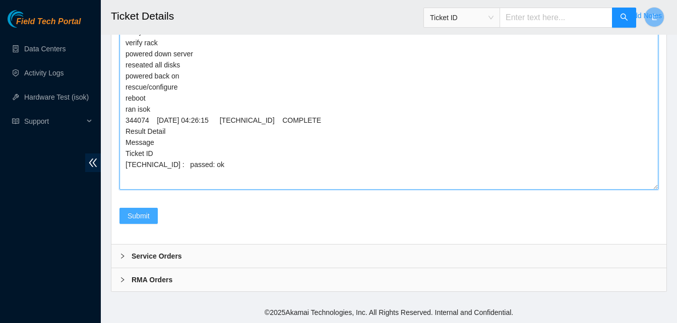
type textarea "verify rack and server verify rack powered down server reseated all disks power…"
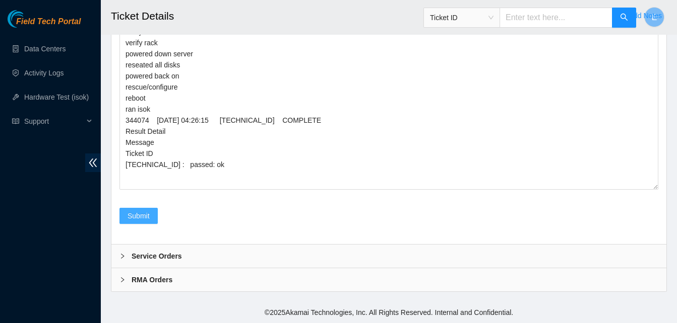
click at [140, 219] on span "Submit" at bounding box center [138, 216] width 22 height 11
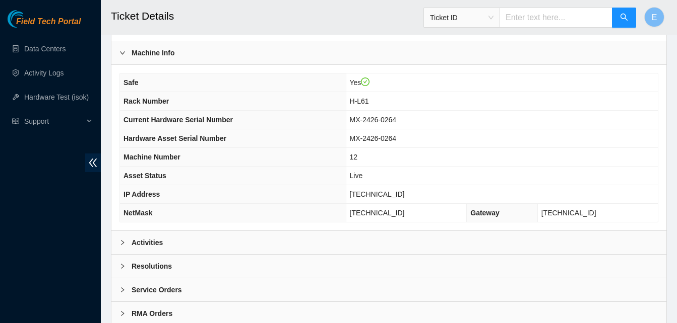
scroll to position [360, 0]
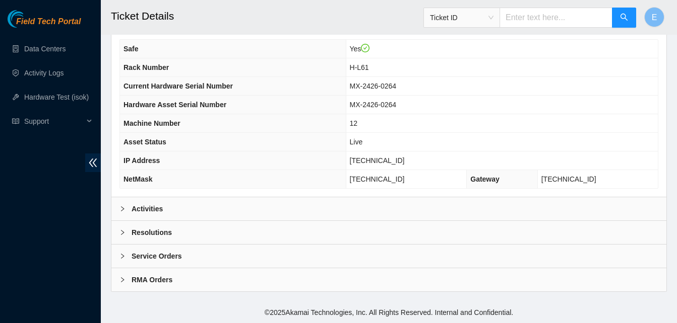
click at [151, 208] on b "Activities" at bounding box center [146, 209] width 31 height 11
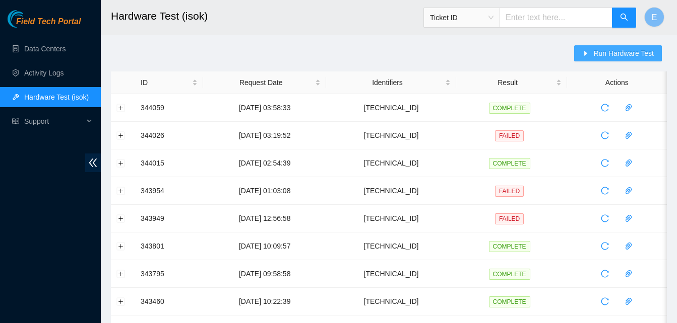
click at [599, 52] on span "Run Hardware Test" at bounding box center [623, 53] width 60 height 11
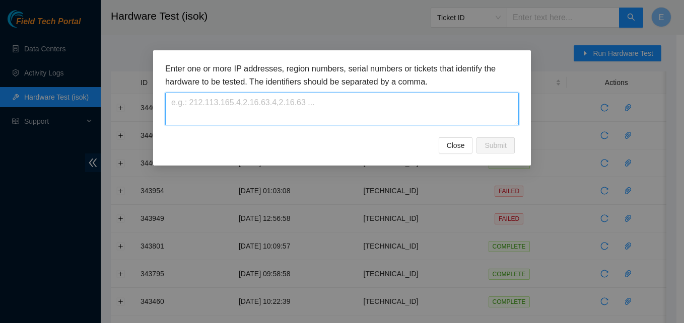
click at [331, 106] on textarea at bounding box center [342, 109] width 354 height 33
paste textarea "[TECHNICAL_ID]"
type textarea "[TECHNICAL_ID]"
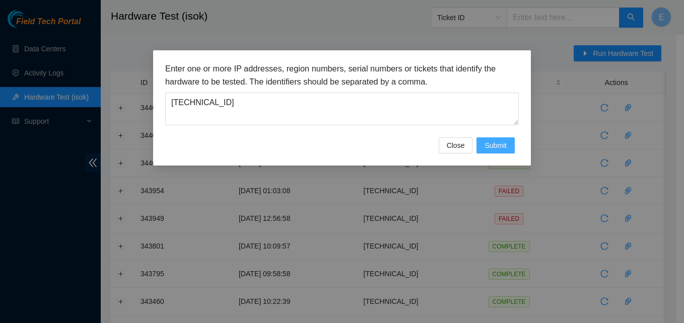
click at [497, 146] on span "Submit" at bounding box center [496, 145] width 22 height 11
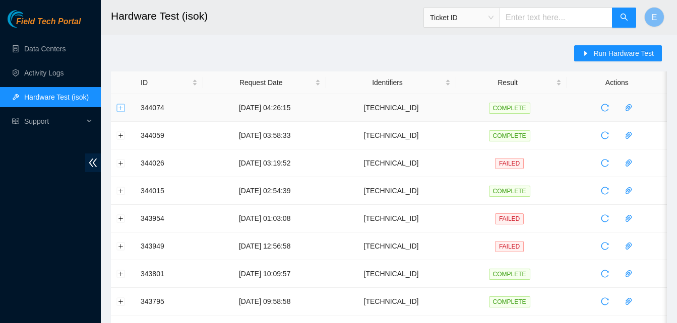
click at [120, 106] on button "Expand row" at bounding box center [121, 108] width 8 height 8
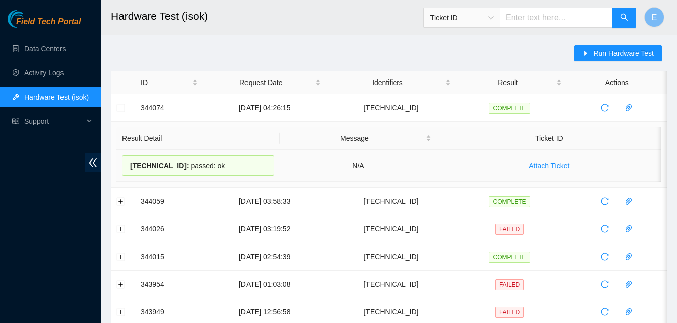
drag, startPoint x: 139, startPoint y: 109, endPoint x: 230, endPoint y: 166, distance: 108.2
copy tbody "344074 30-09-2025 04:26:15 23.213.246.207 COMPLETE Result Detail Message Ticket…"
click at [52, 49] on link "Data Centers" at bounding box center [44, 49] width 41 height 8
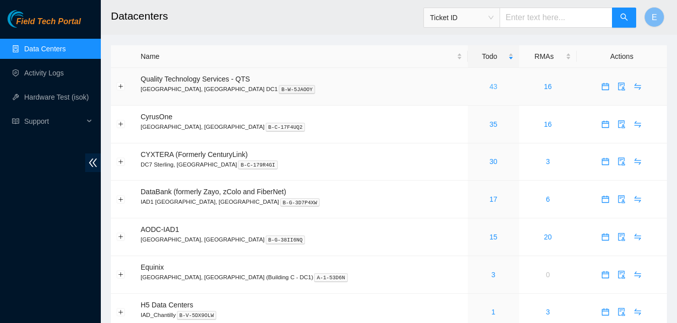
click at [489, 88] on link "43" at bounding box center [493, 87] width 8 height 8
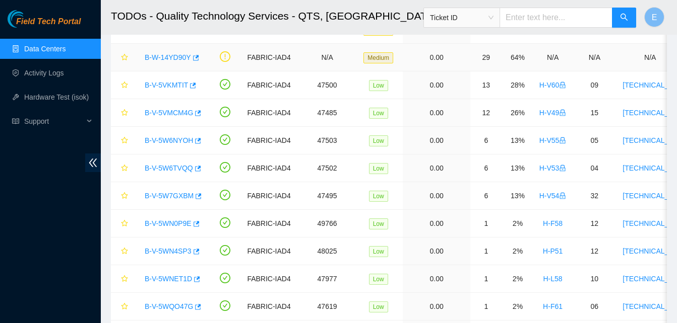
scroll to position [314, 0]
click at [195, 223] on icon "button" at bounding box center [196, 224] width 6 height 6
click at [46, 97] on link "Hardware Test (isok)" at bounding box center [56, 97] width 64 height 8
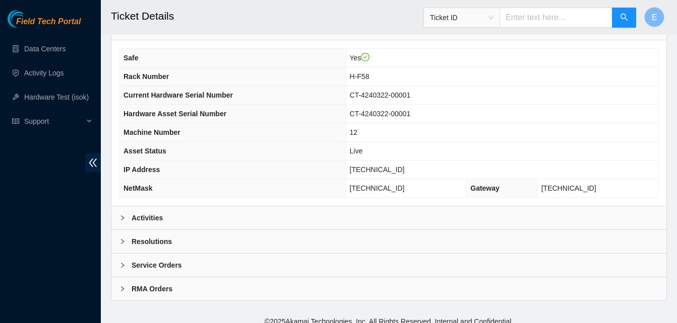
scroll to position [352, 0]
click at [146, 218] on b "Activities" at bounding box center [146, 217] width 31 height 11
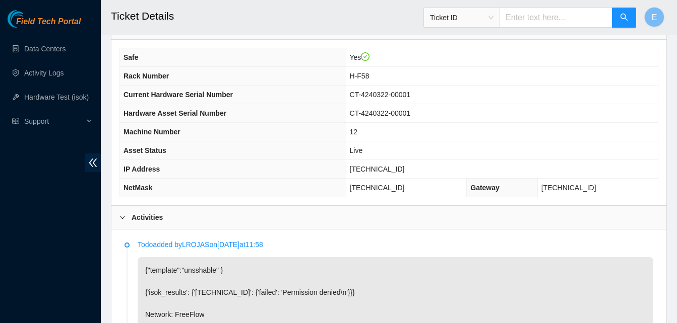
click at [146, 218] on b "Activities" at bounding box center [146, 217] width 31 height 11
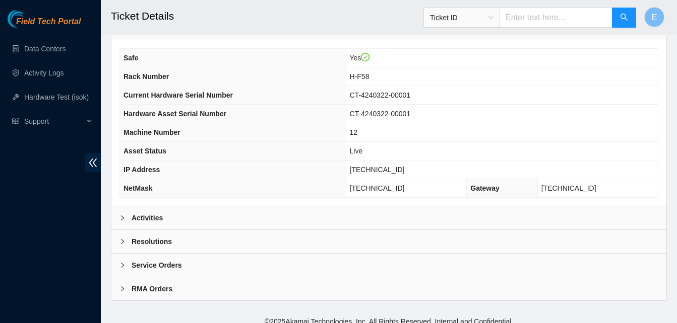
scroll to position [360, 0]
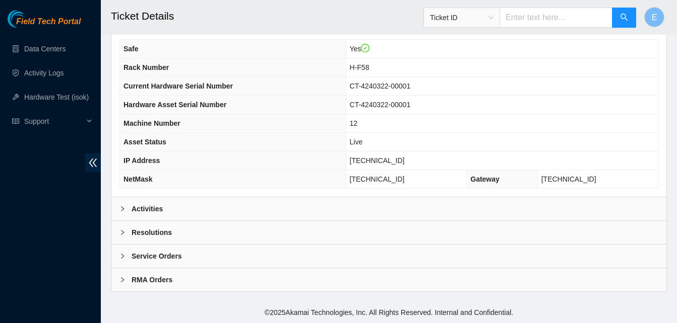
click at [144, 208] on b "Activities" at bounding box center [146, 209] width 31 height 11
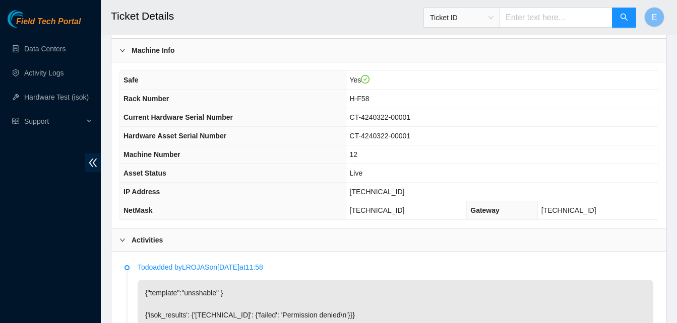
scroll to position [328, 0]
click at [259, 124] on th "Current Hardware Serial Number" at bounding box center [233, 118] width 226 height 19
drag, startPoint x: 363, startPoint y: 195, endPoint x: 405, endPoint y: 197, distance: 41.9
click at [405, 197] on td "[TECHNICAL_ID]" at bounding box center [502, 192] width 312 height 19
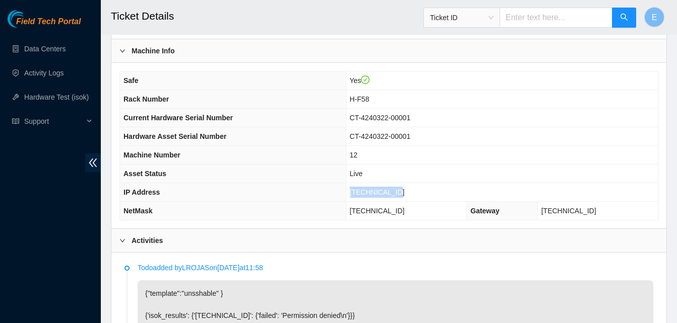
copy span "[TECHNICAL_ID]"
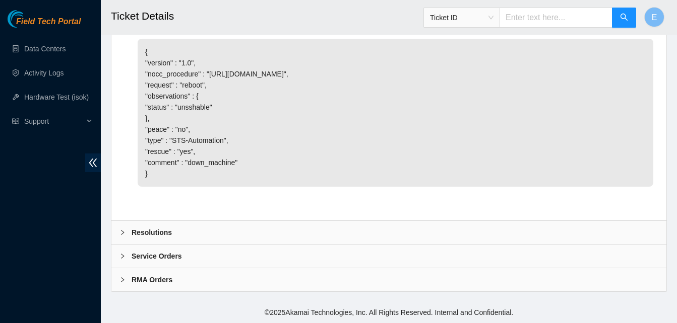
scroll to position [834, 0]
click at [161, 238] on b "Resolutions" at bounding box center [151, 232] width 40 height 11
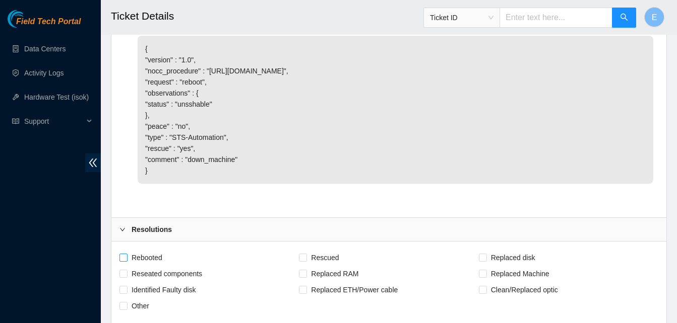
click at [128, 266] on span "Rebooted" at bounding box center [146, 258] width 39 height 16
click at [126, 261] on input "Rebooted" at bounding box center [122, 257] width 7 height 7
checkbox input "true"
click at [128, 282] on span "Reseated components" at bounding box center [166, 274] width 79 height 16
click at [126, 277] on input "Reseated components" at bounding box center [122, 273] width 7 height 7
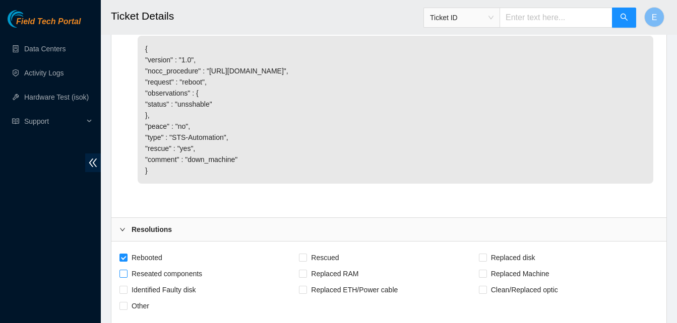
checkbox input "true"
click at [302, 261] on input "Rescued" at bounding box center [302, 257] width 7 height 7
checkbox input "true"
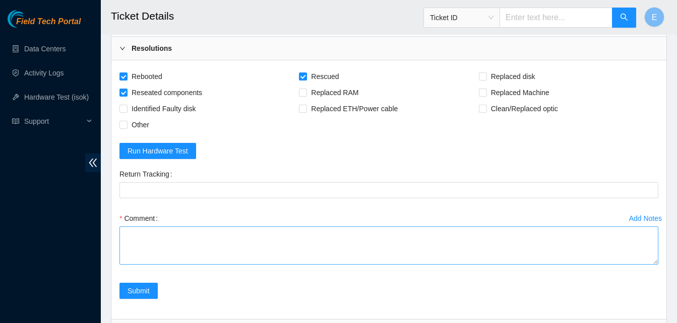
scroll to position [1016, 0]
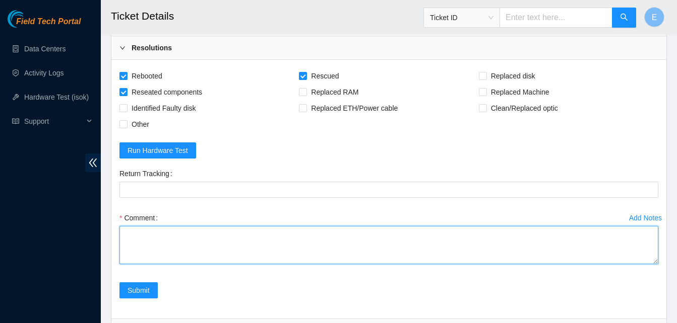
click at [146, 248] on textarea "Comment" at bounding box center [388, 245] width 539 height 38
paste textarea "344090 30-09-2025 04:53:08 23.55.100.143 FAILED Result Detail Message Ticket ID…"
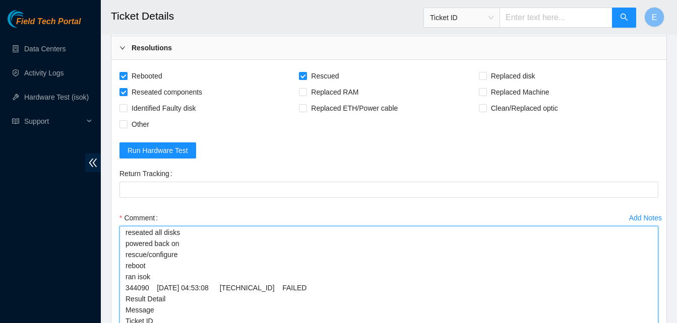
scroll to position [35, 0]
drag, startPoint x: 653, startPoint y: 273, endPoint x: 649, endPoint y: 349, distance: 76.2
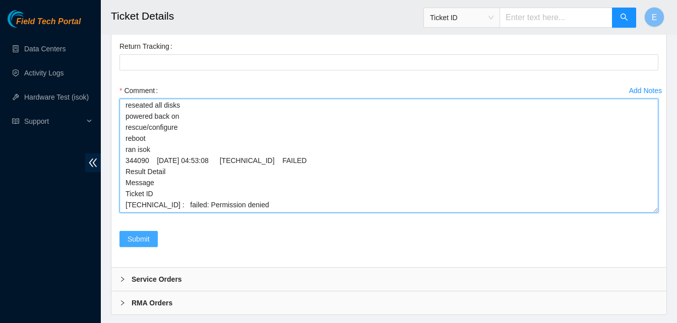
type textarea "verify rack and server verify sn powered down server reseated all disks powered…"
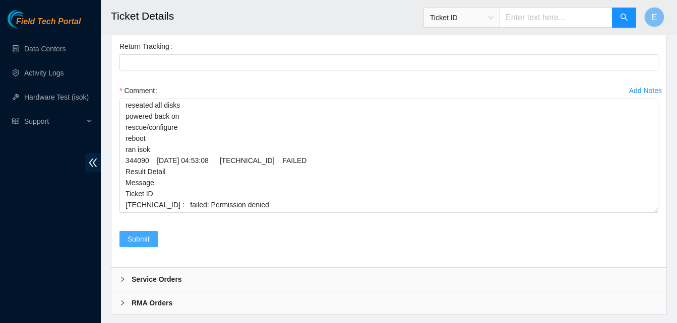
click at [147, 245] on span "Submit" at bounding box center [138, 239] width 22 height 11
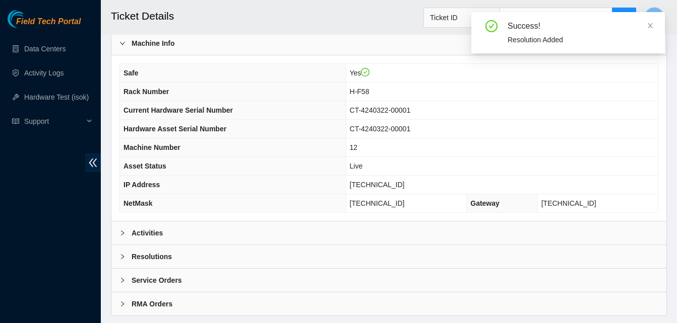
scroll to position [360, 0]
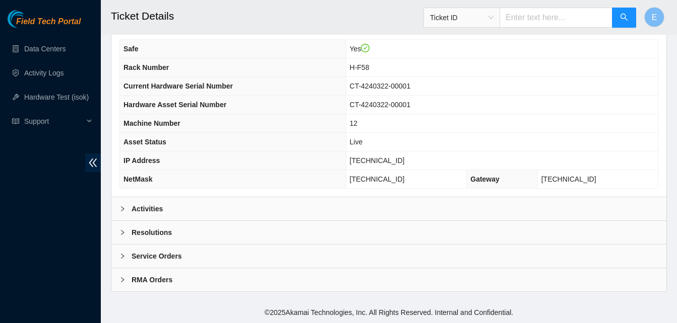
click at [155, 210] on b "Activities" at bounding box center [146, 209] width 31 height 11
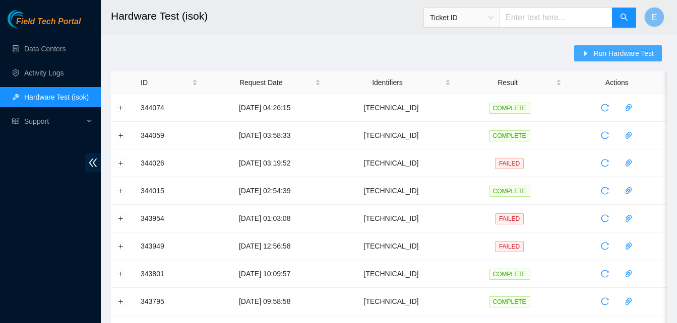
click at [602, 51] on span "Run Hardware Test" at bounding box center [623, 53] width 60 height 11
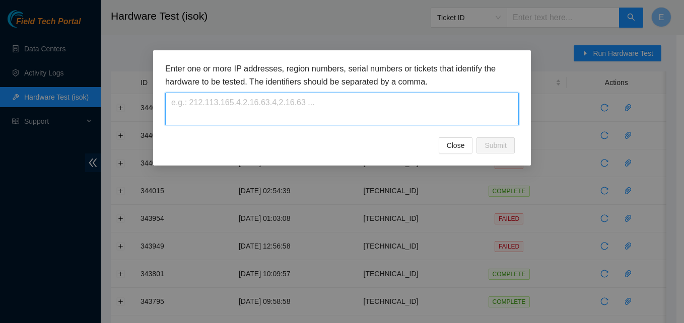
click at [347, 121] on textarea at bounding box center [342, 109] width 354 height 33
paste textarea "[TECHNICAL_ID]"
type textarea "[TECHNICAL_ID]"
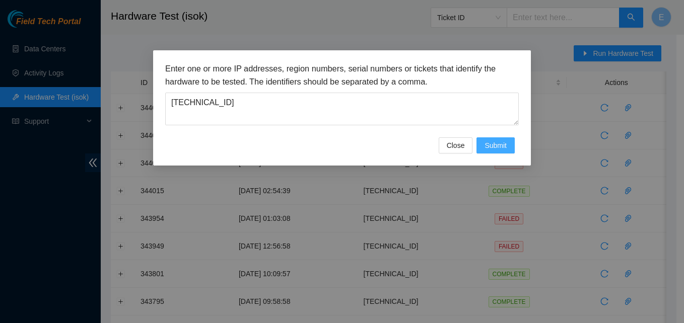
click at [497, 142] on span "Submit" at bounding box center [496, 145] width 22 height 11
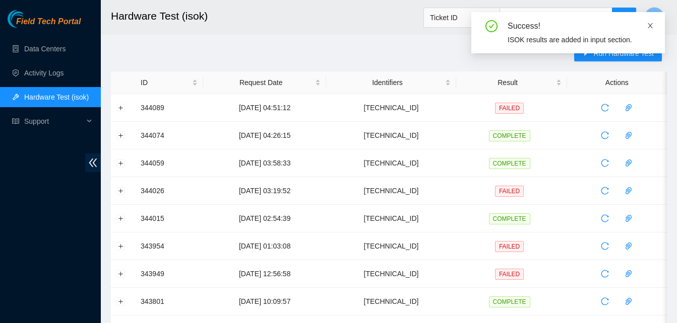
click at [647, 25] on icon "close" at bounding box center [649, 25] width 7 height 7
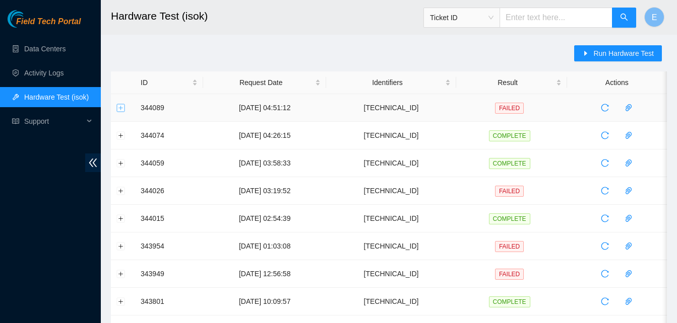
click at [119, 110] on button "Expand row" at bounding box center [121, 108] width 8 height 8
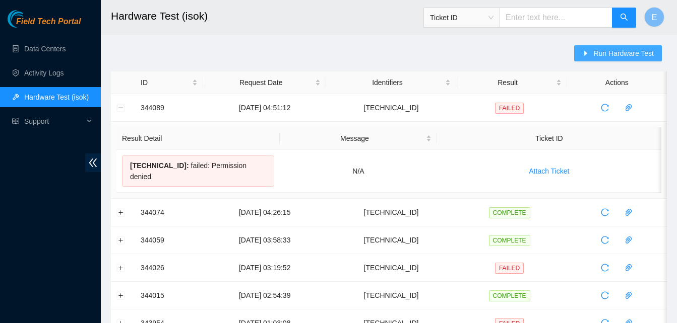
click at [609, 56] on span "Run Hardware Test" at bounding box center [623, 53] width 60 height 11
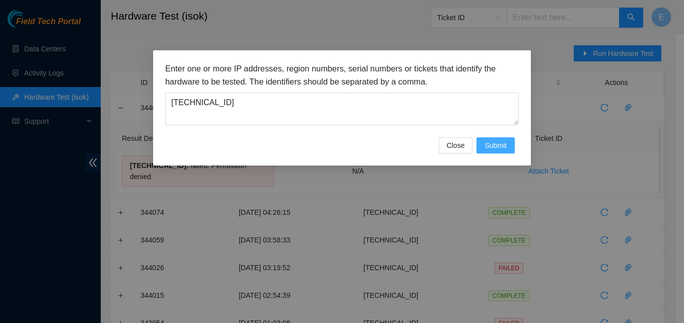
click at [488, 146] on span "Submit" at bounding box center [496, 145] width 22 height 11
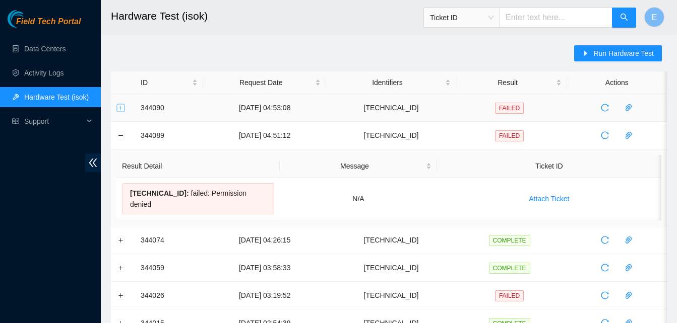
click at [123, 109] on button "Expand row" at bounding box center [121, 108] width 8 height 8
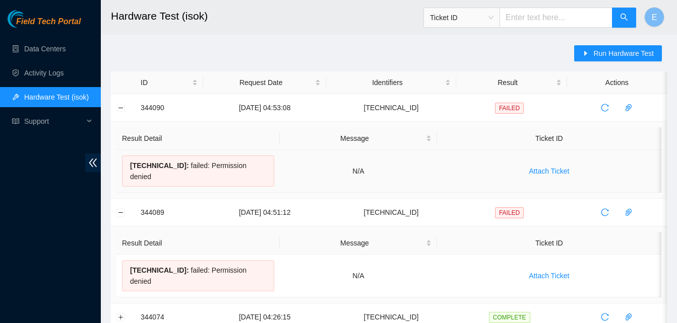
drag, startPoint x: 135, startPoint y: 107, endPoint x: 279, endPoint y: 161, distance: 153.4
copy tbody "344090 [DATE] 04:53:08 [TECHNICAL_ID] FAILED Result Detail Message Ticket ID [T…"
click at [122, 106] on button "Collapse row" at bounding box center [121, 108] width 8 height 8
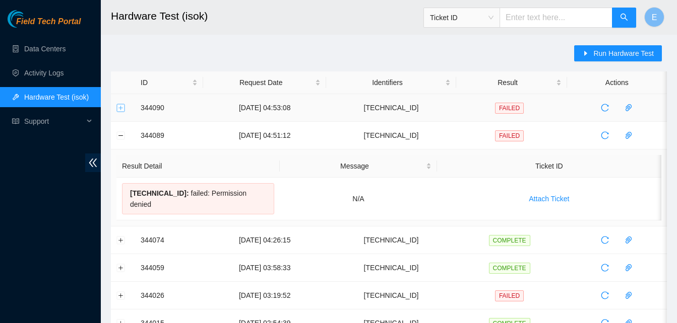
click at [122, 106] on button "Expand row" at bounding box center [121, 108] width 8 height 8
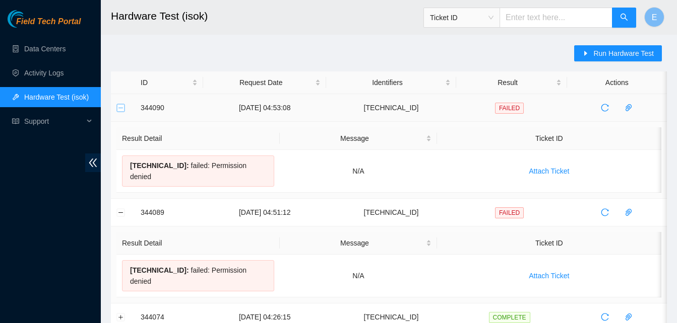
click at [122, 106] on button "Collapse row" at bounding box center [121, 108] width 8 height 8
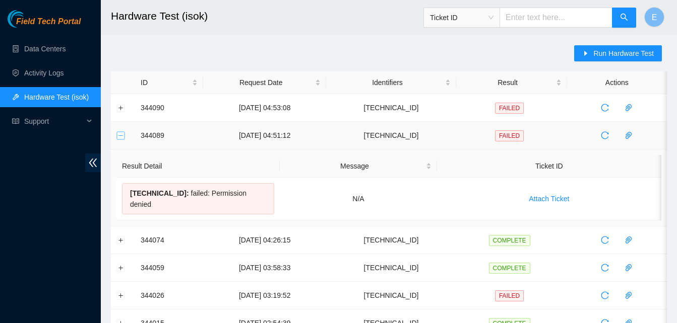
click at [120, 138] on button "Collapse row" at bounding box center [121, 135] width 8 height 8
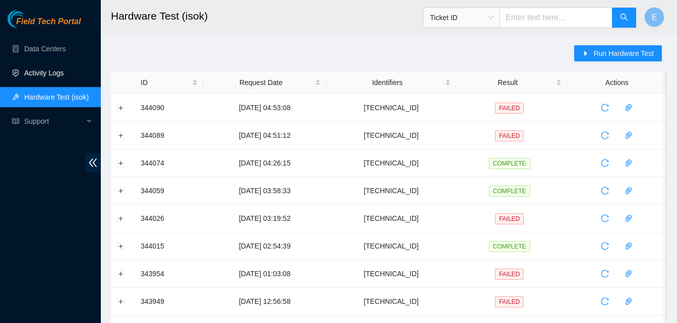
click at [41, 75] on link "Activity Logs" at bounding box center [44, 73] width 40 height 8
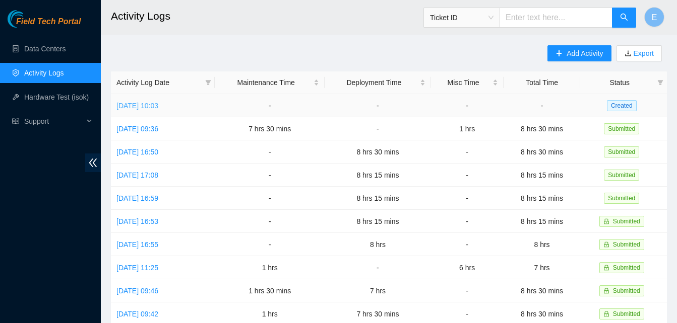
click at [158, 102] on link "[DATE] 10:03" at bounding box center [137, 106] width 42 height 8
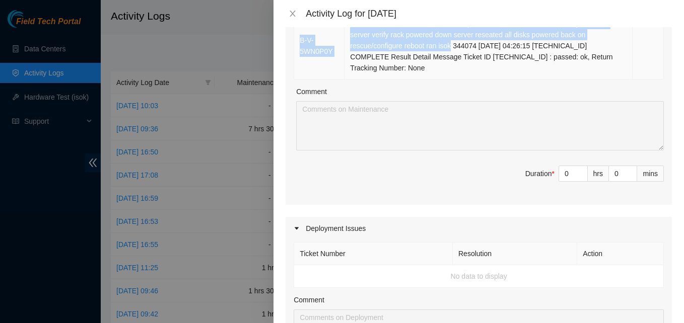
scroll to position [749, 0]
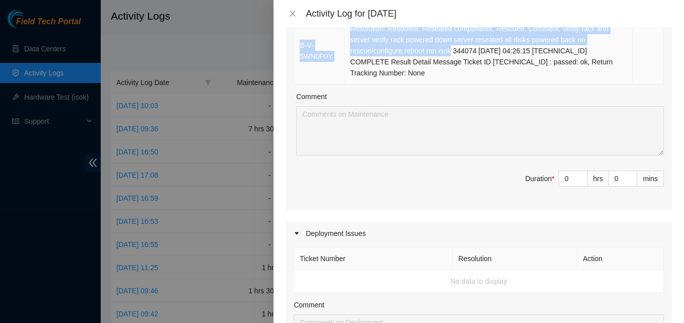
drag, startPoint x: 297, startPoint y: 132, endPoint x: 451, endPoint y: 63, distance: 168.9
copy tbody "B-W-169PKJT Resolution: Rebooted, Rescued, Comment: verify rack and server veri…"
click at [567, 171] on input "0" at bounding box center [573, 178] width 28 height 15
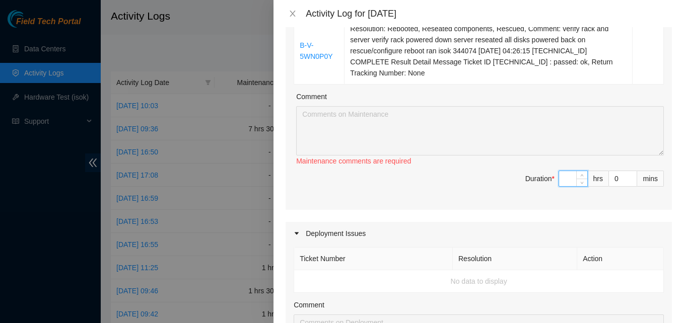
type input "8"
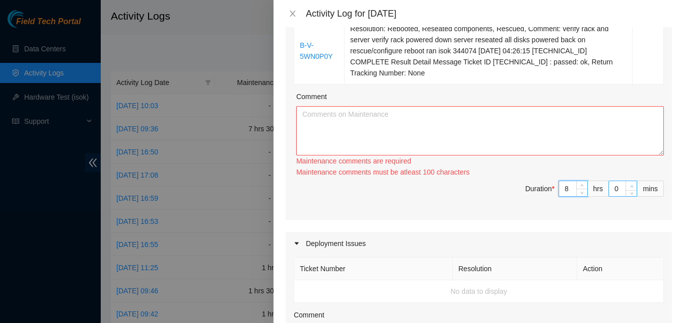
type input "8"
click at [626, 181] on span "Increase Value" at bounding box center [631, 185] width 11 height 9
type input "1"
type input "15"
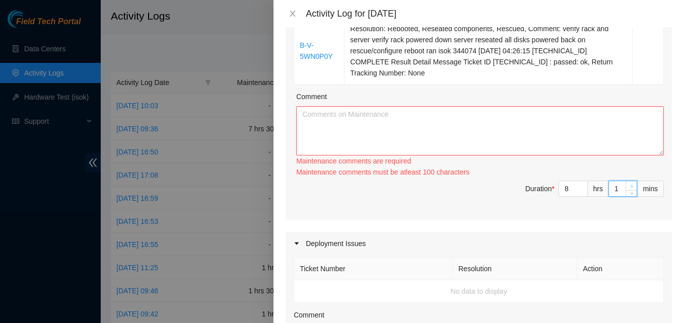
type input "15"
click at [530, 136] on textarea "Comment" at bounding box center [480, 130] width 368 height 49
paste textarea "B-W-169PKJT Resolution: Rebooted, Rescued, Comment: verify rack and server veri…"
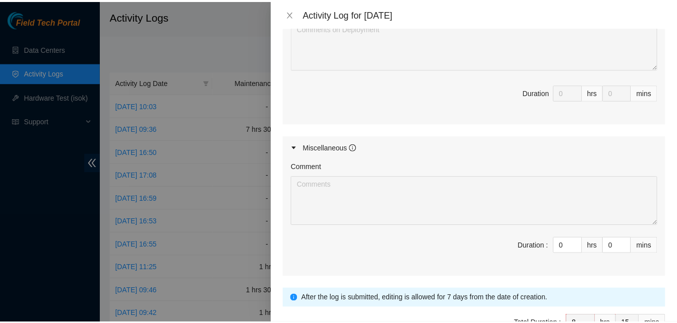
scroll to position [1097, 0]
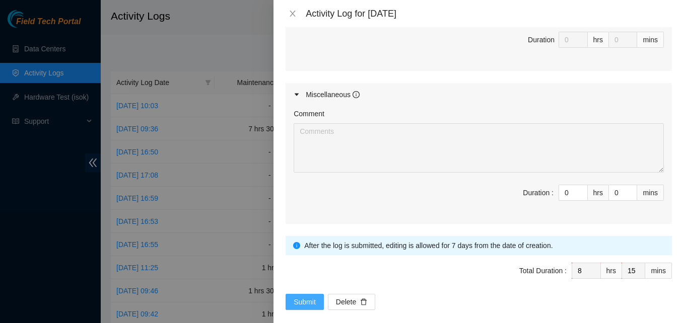
type textarea "B-W-169PKJT Resolution: Rebooted, Rescued, Comment: verify rack and server veri…"
click at [311, 297] on span "Submit" at bounding box center [305, 302] width 22 height 11
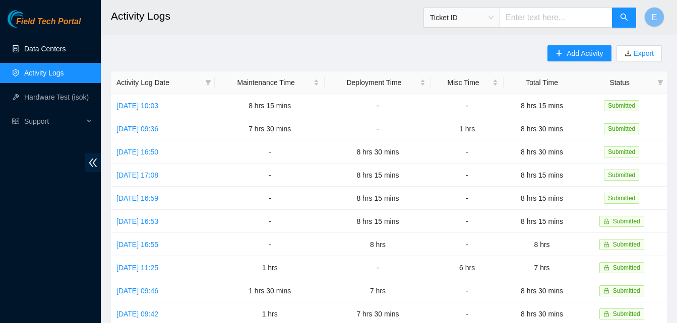
click at [60, 48] on link "Data Centers" at bounding box center [44, 49] width 41 height 8
